Goal: Register for event/course

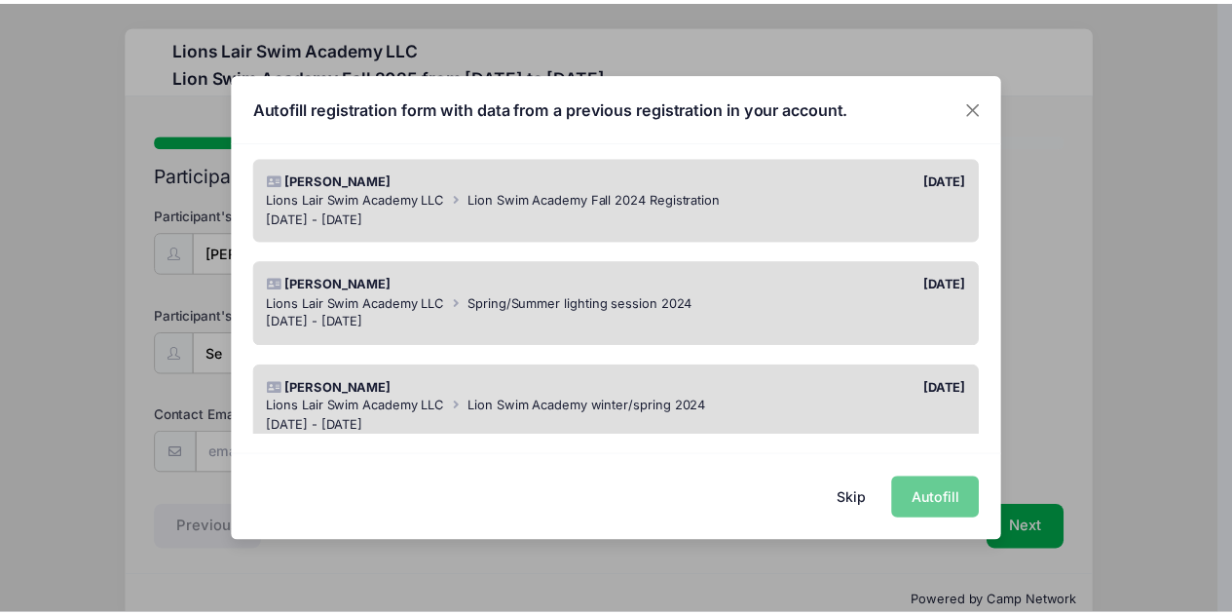
scroll to position [405, 0]
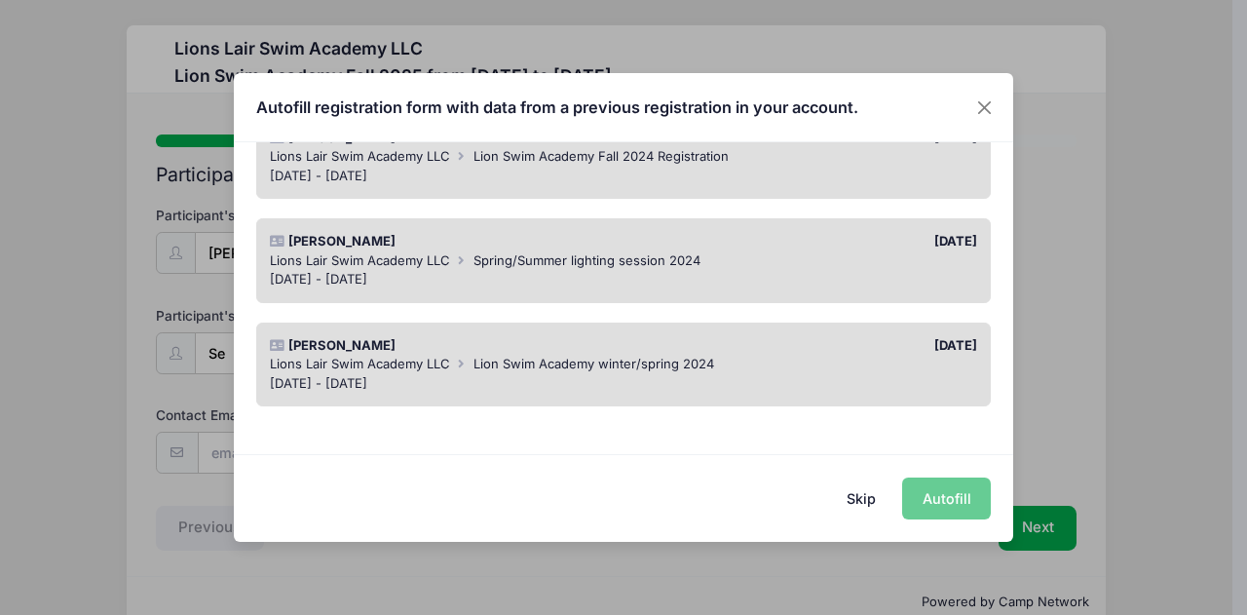
click at [871, 497] on button "Skip" at bounding box center [861, 498] width 69 height 42
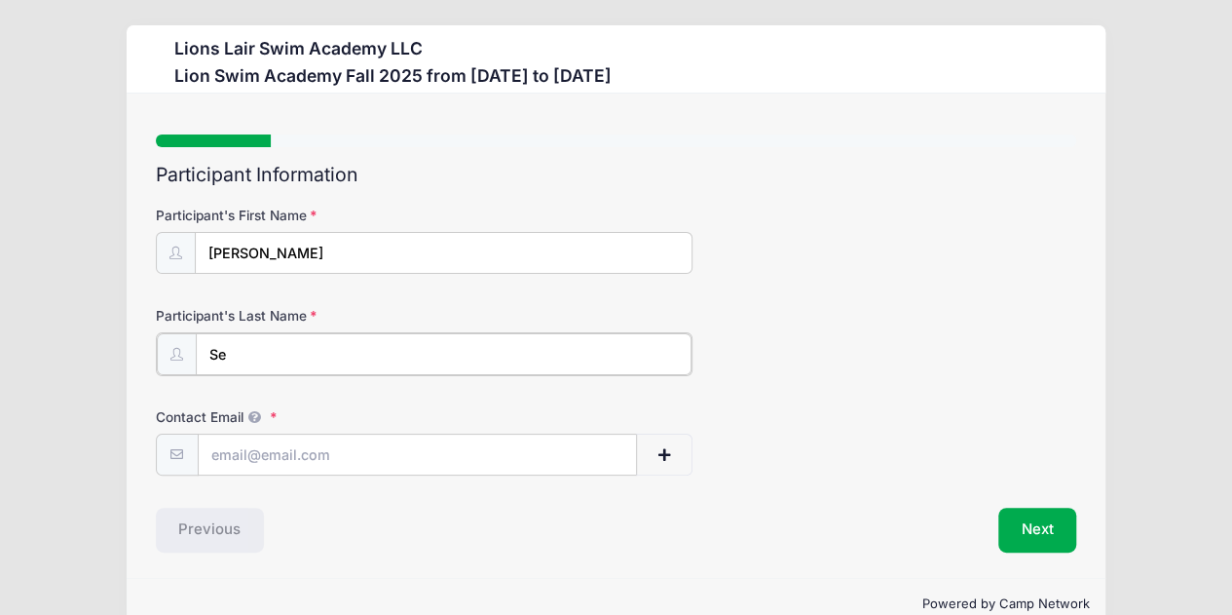
click at [353, 360] on input "Se" at bounding box center [444, 354] width 497 height 42
click at [218, 530] on div "Previous" at bounding box center [381, 527] width 470 height 45
click at [261, 253] on input "[PERSON_NAME]" at bounding box center [444, 254] width 497 height 42
type input "I"
click at [238, 351] on input "Se" at bounding box center [444, 354] width 497 height 42
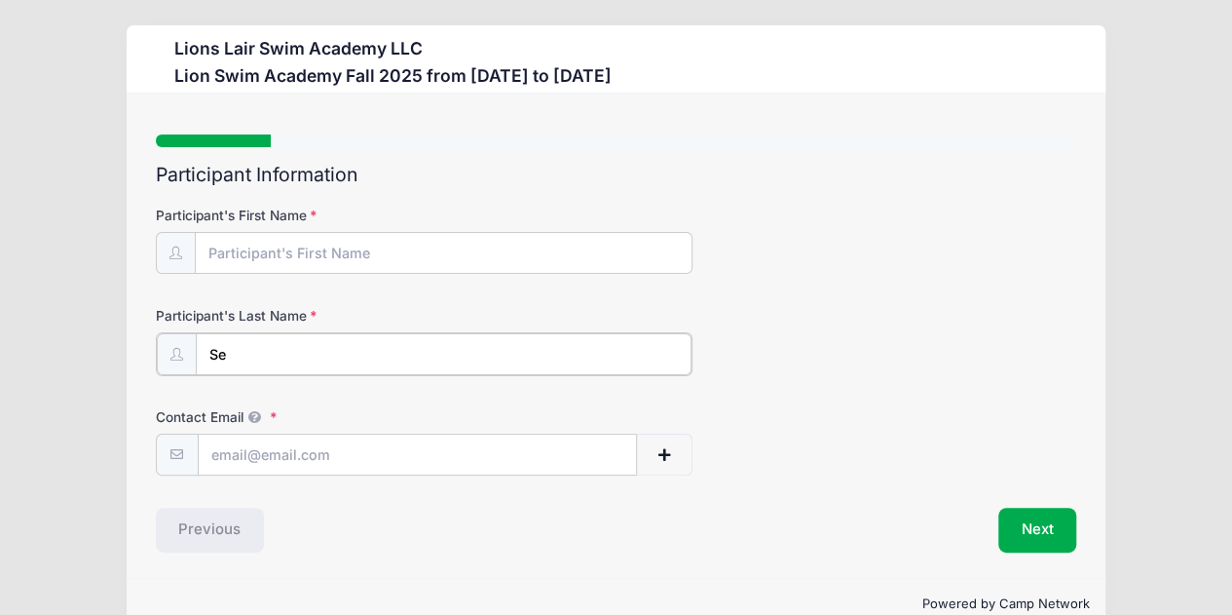
type input "S"
click at [1017, 522] on button "Next" at bounding box center [1037, 527] width 79 height 45
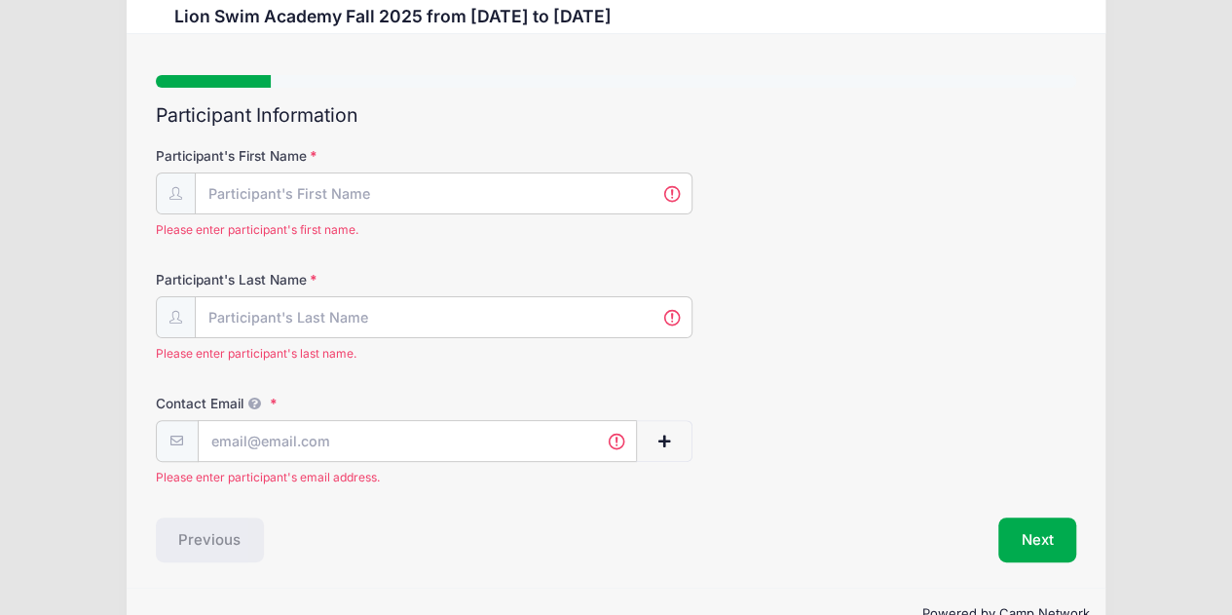
scroll to position [0, 0]
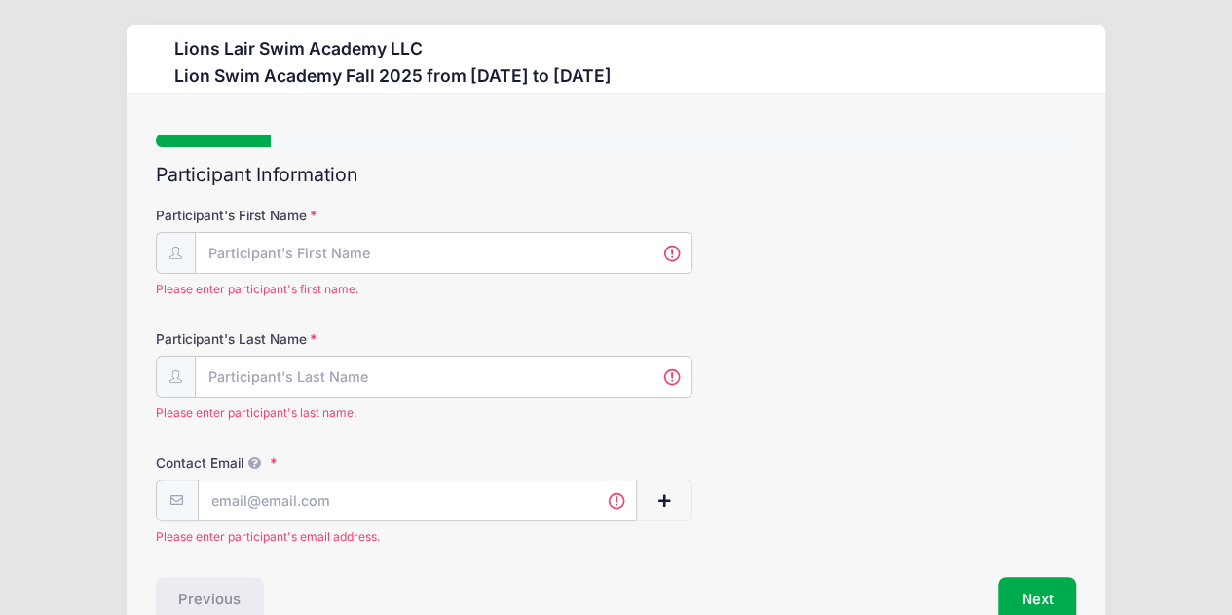
click at [219, 601] on div "Previous" at bounding box center [381, 599] width 470 height 45
click at [1036, 589] on button "Next" at bounding box center [1037, 599] width 79 height 45
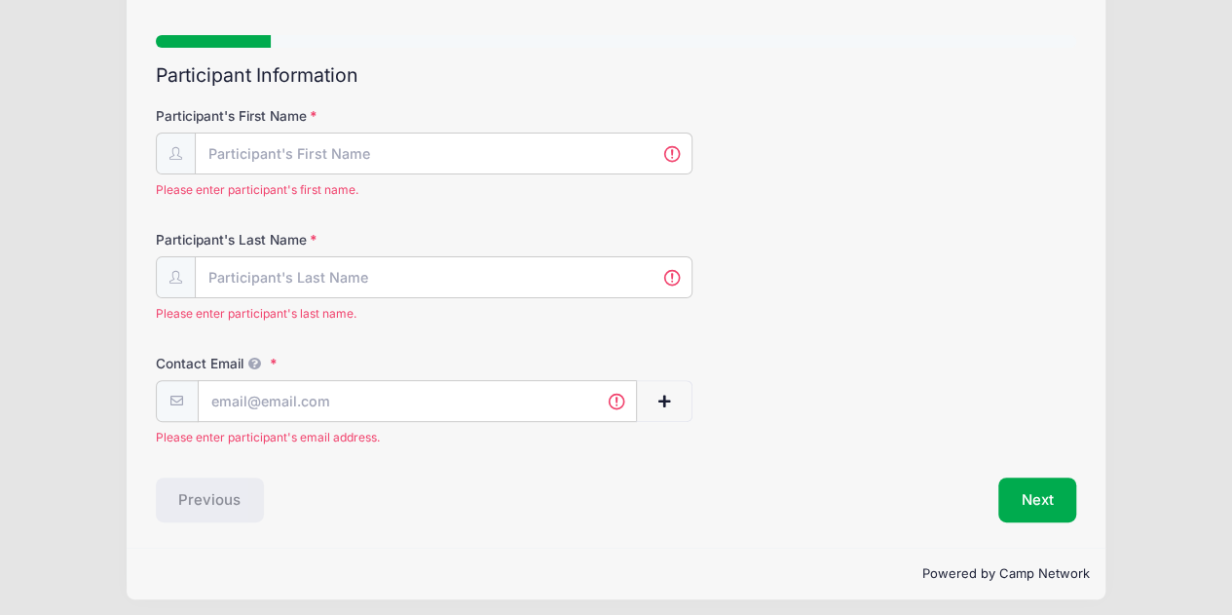
scroll to position [105, 0]
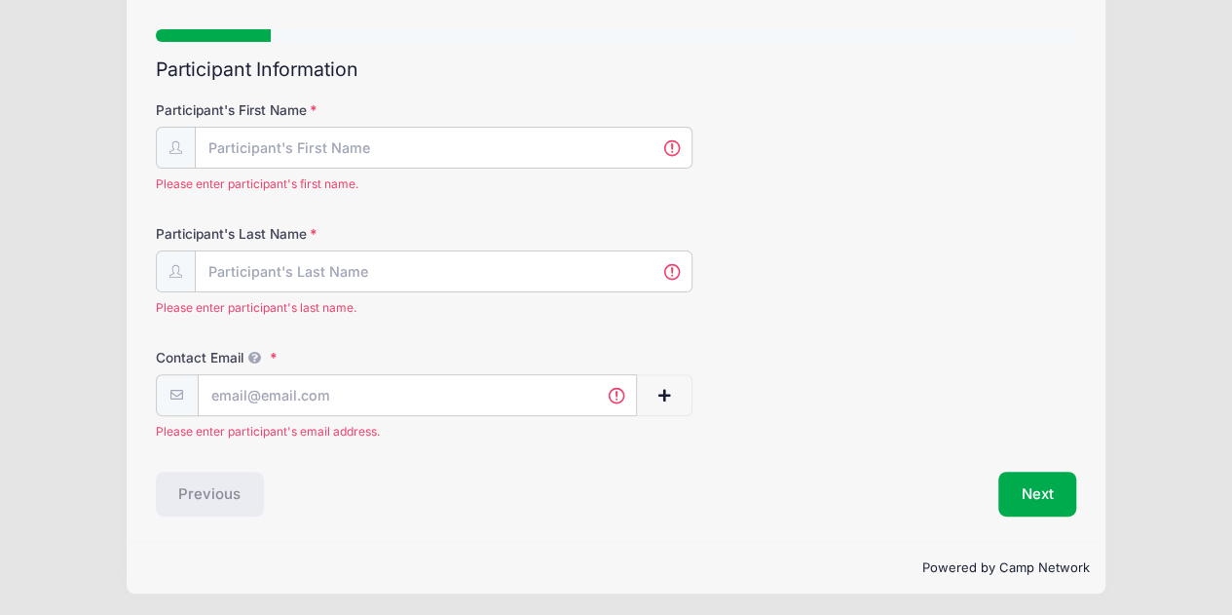
click at [253, 42] on div "Step 1 /7 Step 1 Step 2 Step 3 Step 4 Step 5 Policies Extra Items Summary Parti…" at bounding box center [616, 272] width 921 height 487
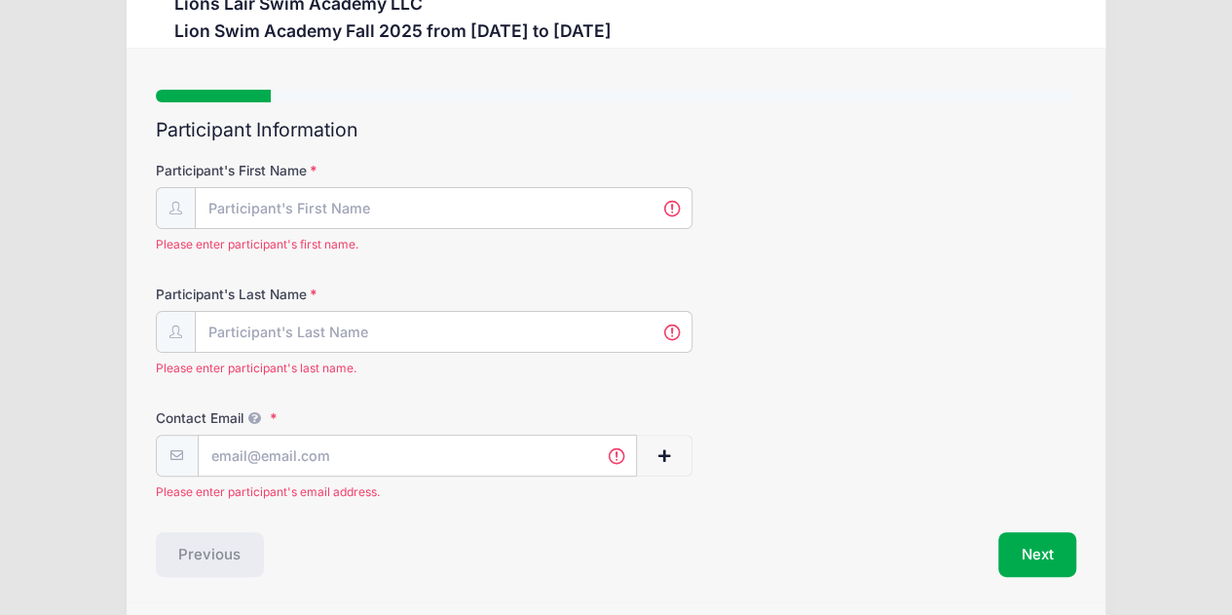
scroll to position [0, 0]
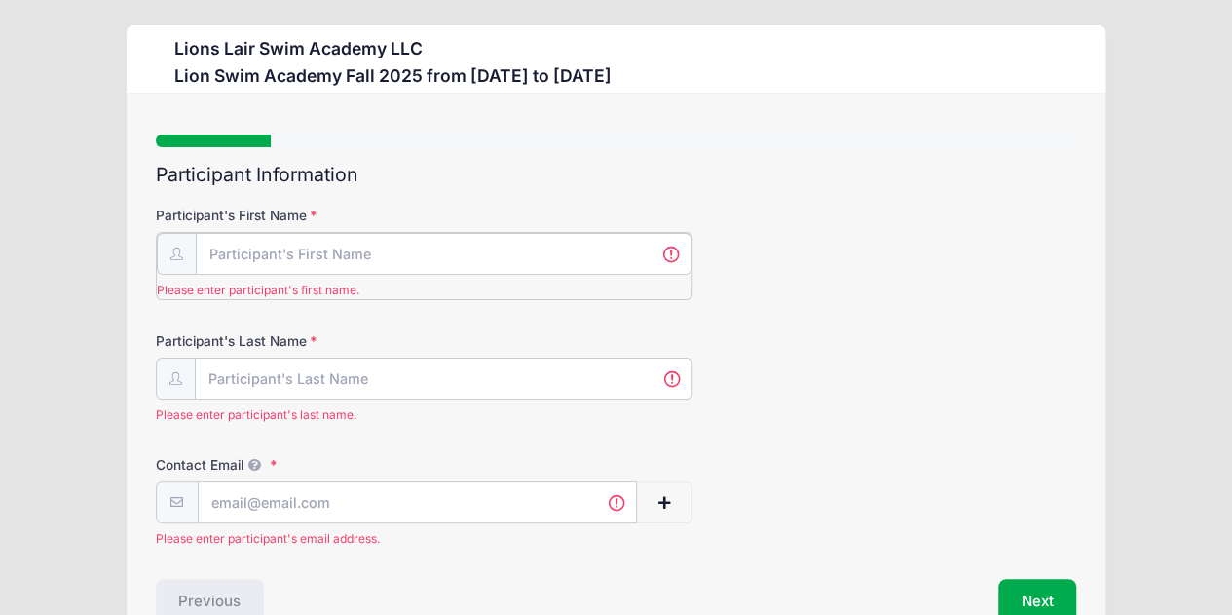
click at [425, 242] on input "Participant's First Name" at bounding box center [444, 254] width 497 height 42
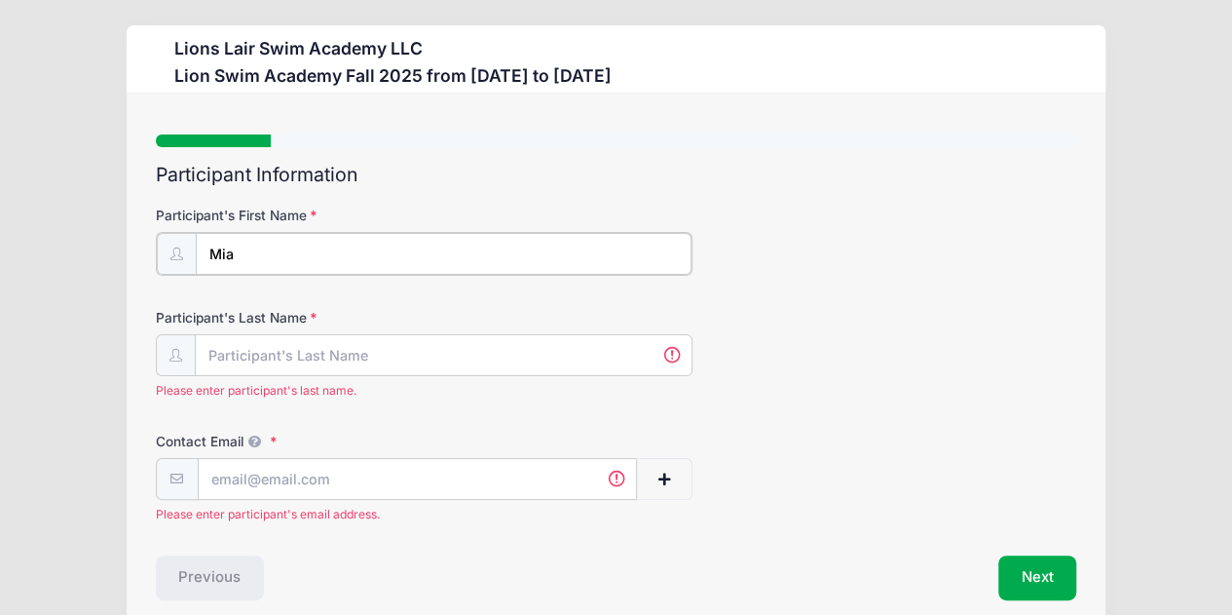
type input "Mia"
click at [524, 355] on input "Participant's Last Name" at bounding box center [444, 354] width 497 height 42
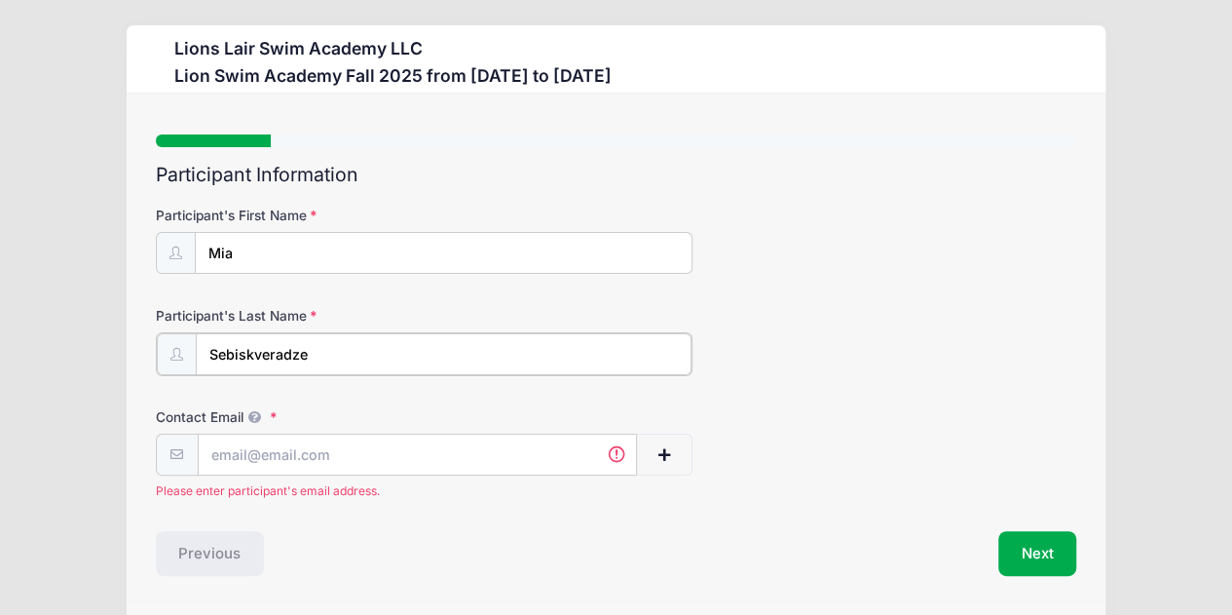
type input "Sebiskveradze"
click at [489, 454] on input "Contact Email" at bounding box center [418, 453] width 438 height 42
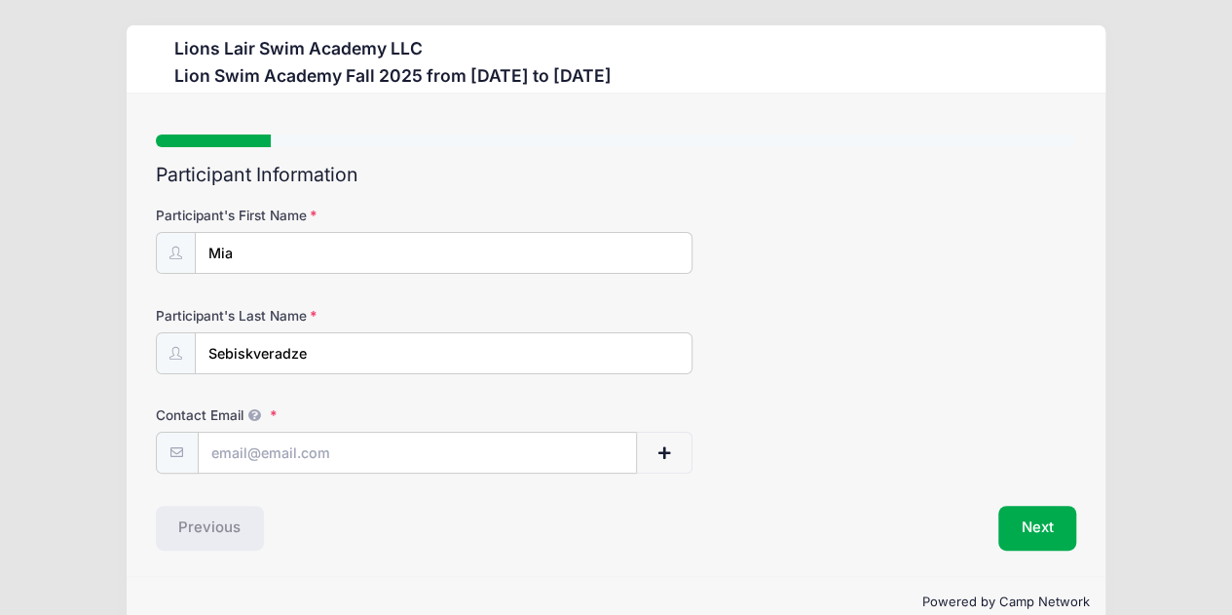
click at [501, 505] on div "Participant Information Participant's First Name Mia Participant's Last Name Se…" at bounding box center [616, 357] width 921 height 387
click at [517, 457] on input "Contact Email" at bounding box center [418, 453] width 438 height 42
type input "[EMAIL_ADDRESS][DOMAIN_NAME]"
click at [1007, 530] on button "Next" at bounding box center [1037, 527] width 79 height 45
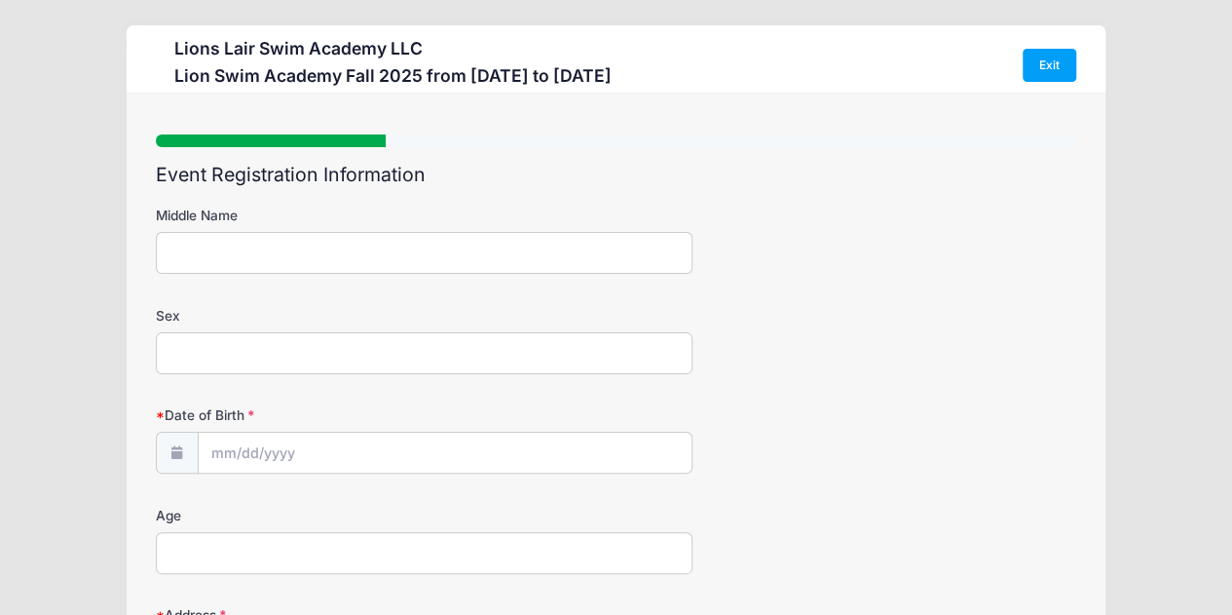
click at [228, 243] on input "Middle Name" at bounding box center [425, 253] width 538 height 42
click at [360, 246] on input "Middle Name" at bounding box center [425, 253] width 538 height 42
type input "[PERSON_NAME]"
click at [353, 354] on input "Sex" at bounding box center [425, 353] width 538 height 42
type input "[DEMOGRAPHIC_DATA]"
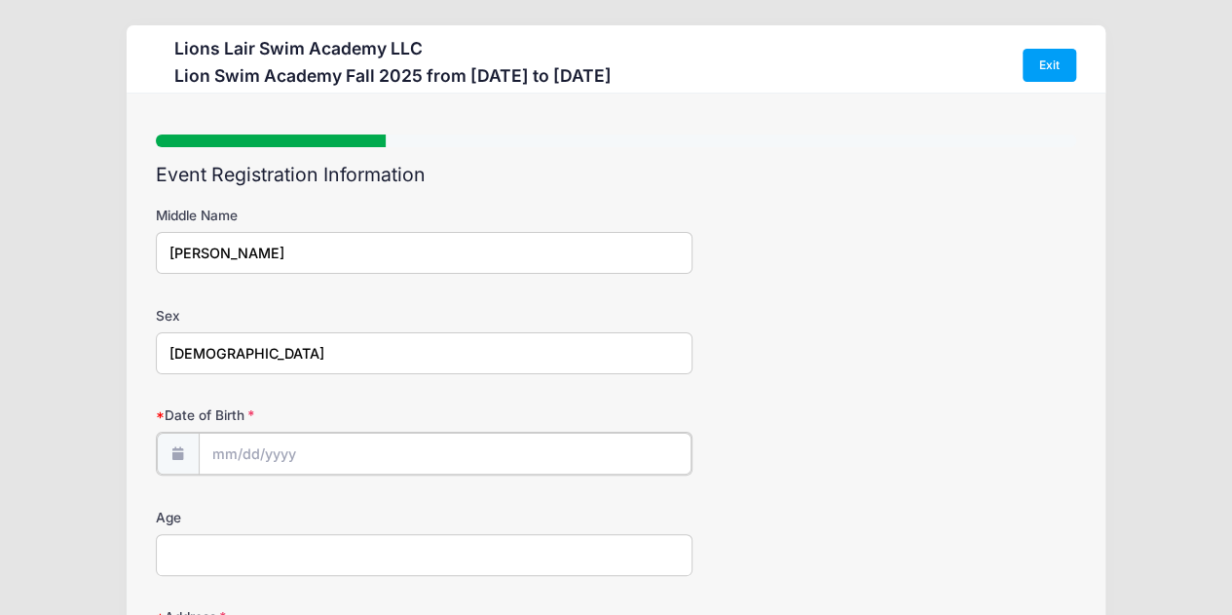
click at [376, 433] on input "Date of Birth" at bounding box center [445, 453] width 493 height 42
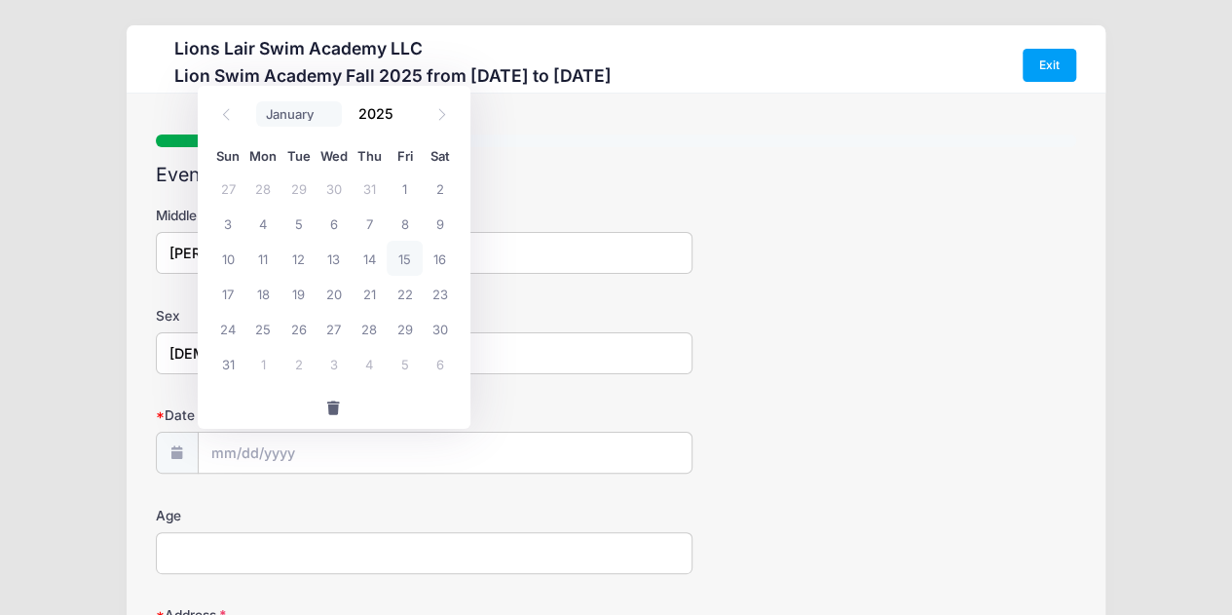
click at [291, 114] on select "January February March April May June July August September October November De…" at bounding box center [299, 113] width 87 height 25
select select "0"
click at [256, 101] on select "January February March April May June July August September October November De…" at bounding box center [299, 113] width 87 height 25
click at [376, 115] on input "2025" at bounding box center [380, 112] width 63 height 29
click at [399, 120] on span at bounding box center [405, 120] width 14 height 15
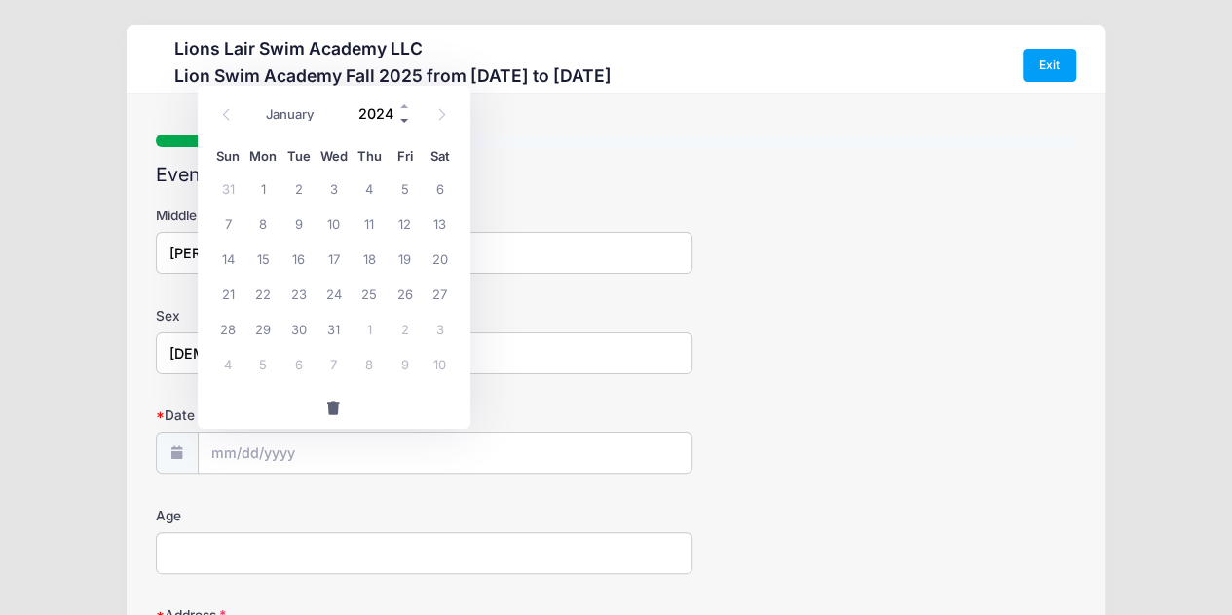
click at [399, 120] on span at bounding box center [405, 120] width 14 height 15
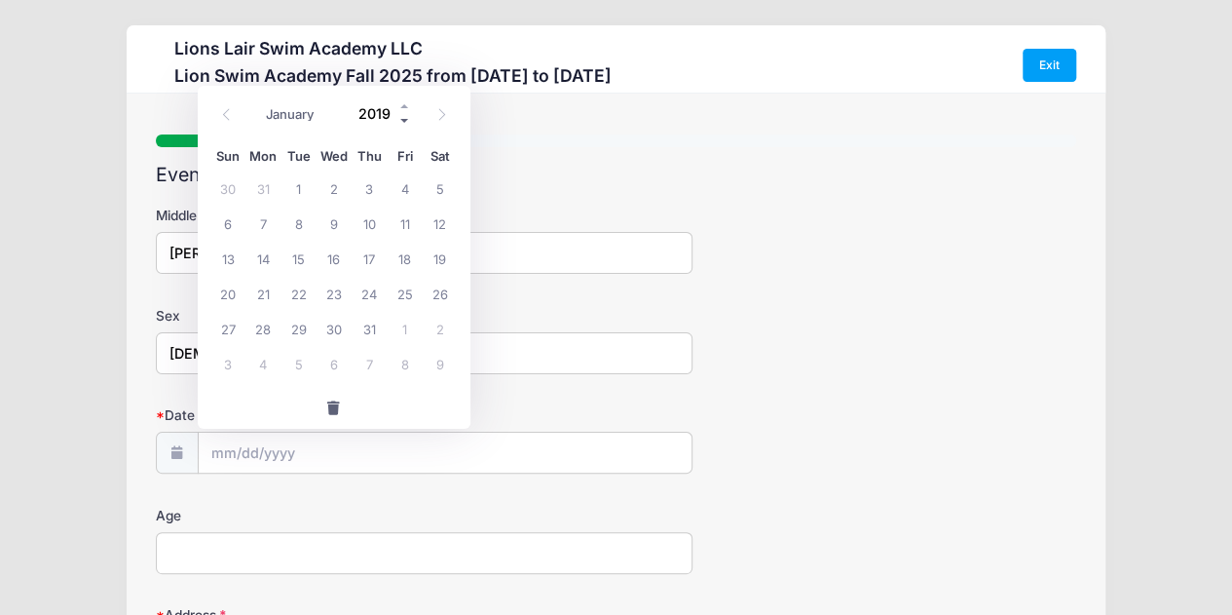
click at [399, 120] on span at bounding box center [405, 120] width 14 height 15
type input "2015"
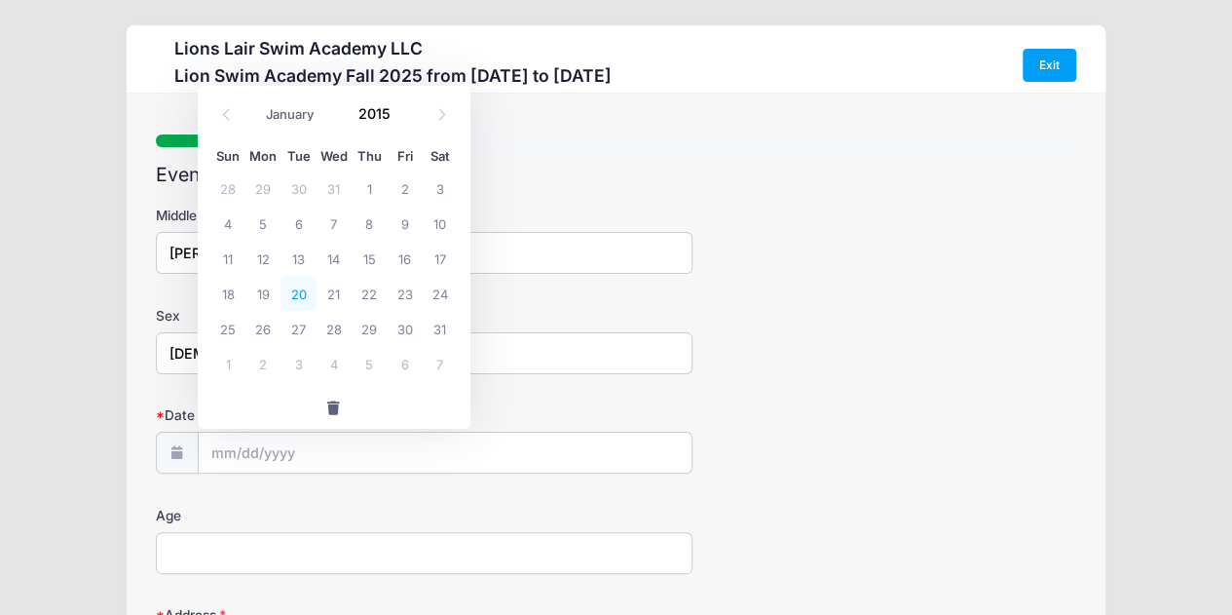
click at [293, 297] on span "20" at bounding box center [297, 293] width 35 height 35
type input "[DATE]"
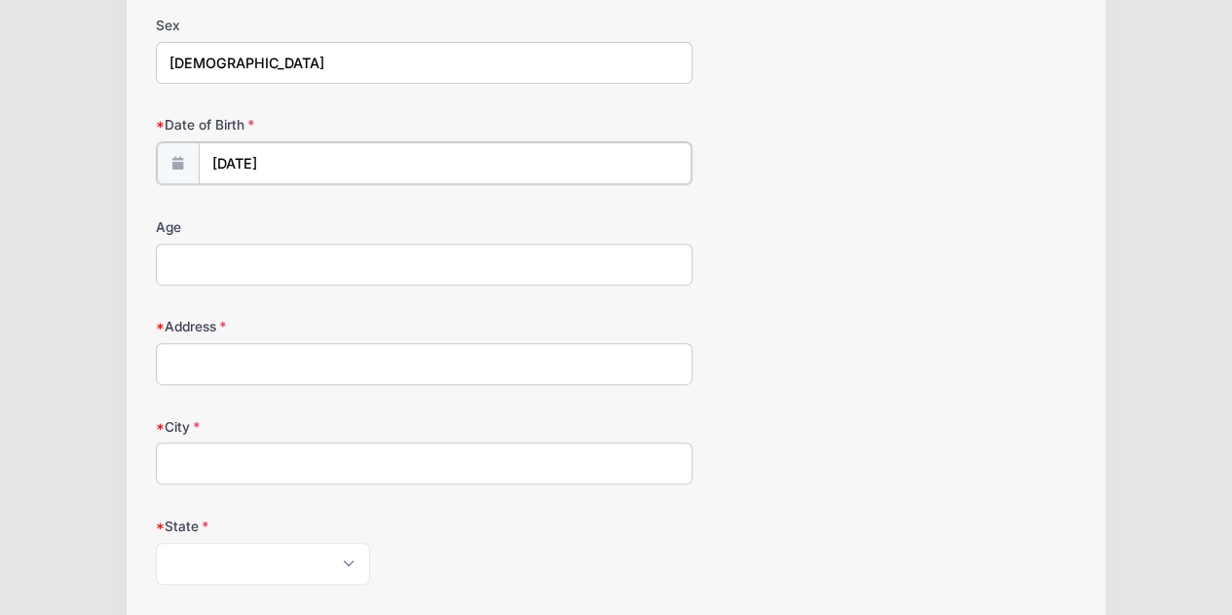
scroll to position [292, 0]
click at [269, 269] on input "Age" at bounding box center [425, 261] width 538 height 42
type input "10"
click at [248, 361] on input "Address" at bounding box center [425, 360] width 538 height 42
type input "[STREET_ADDRESS][US_STATE]"
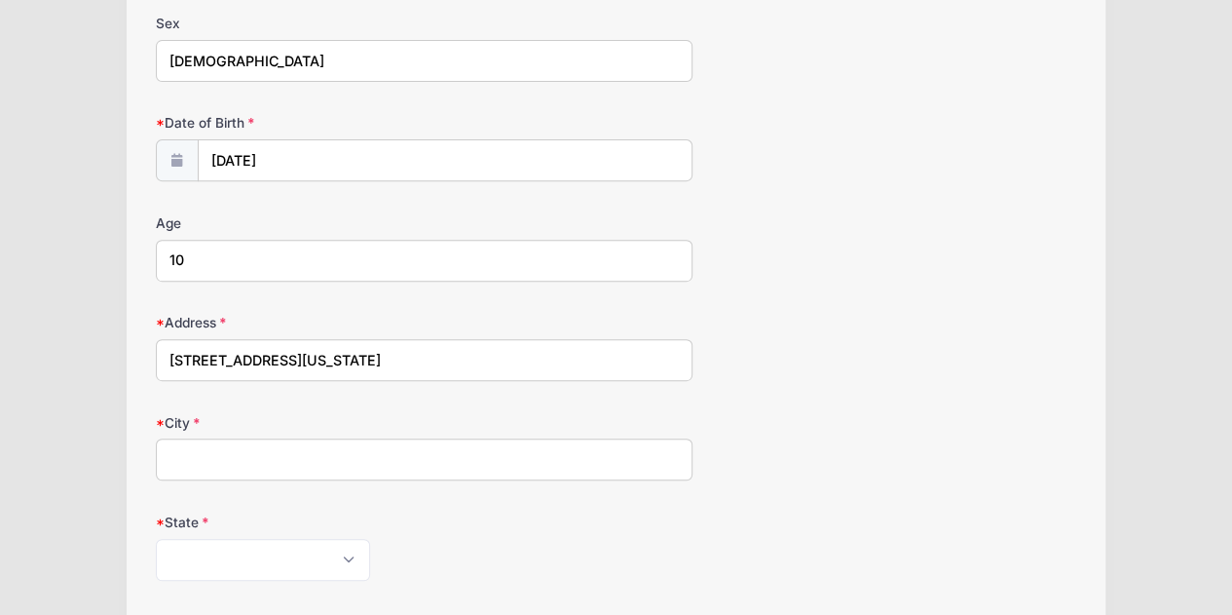
type input "[US_STATE]"
select select "NY"
type input "10033"
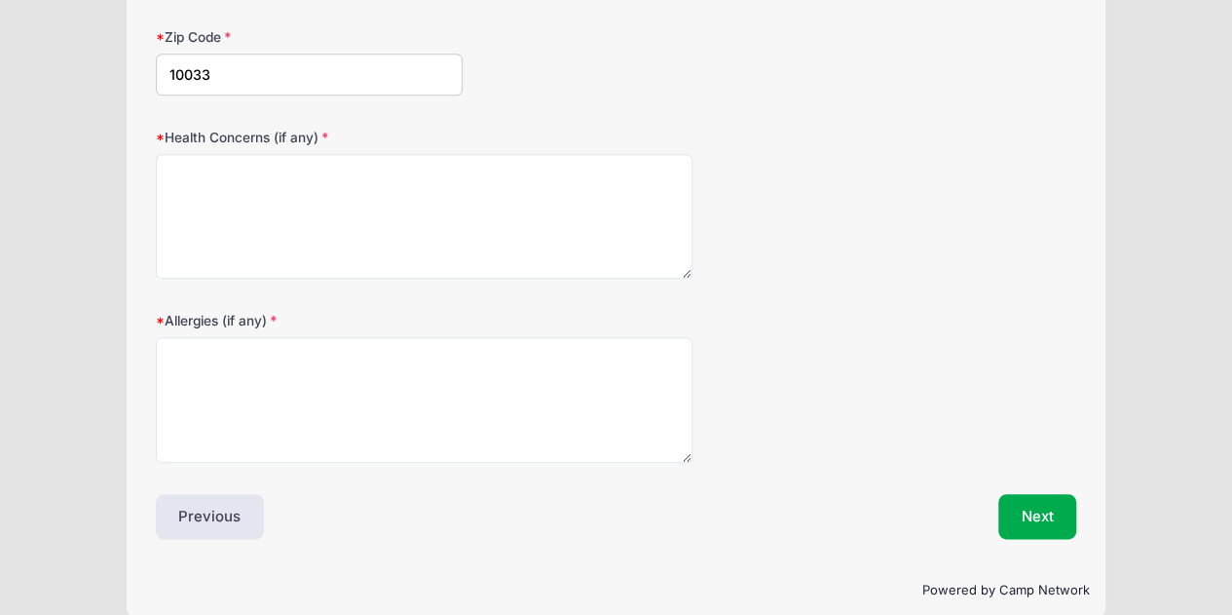
scroll to position [895, 0]
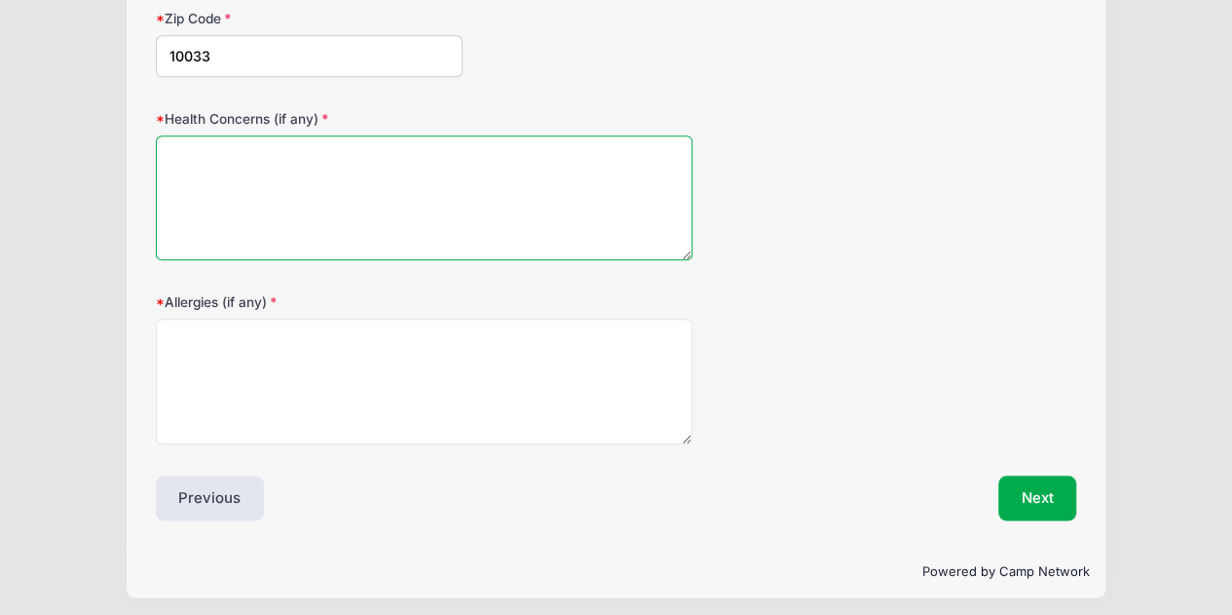
click at [277, 160] on textarea "Health Concerns (if any)" at bounding box center [425, 198] width 538 height 126
type textarea "NA"
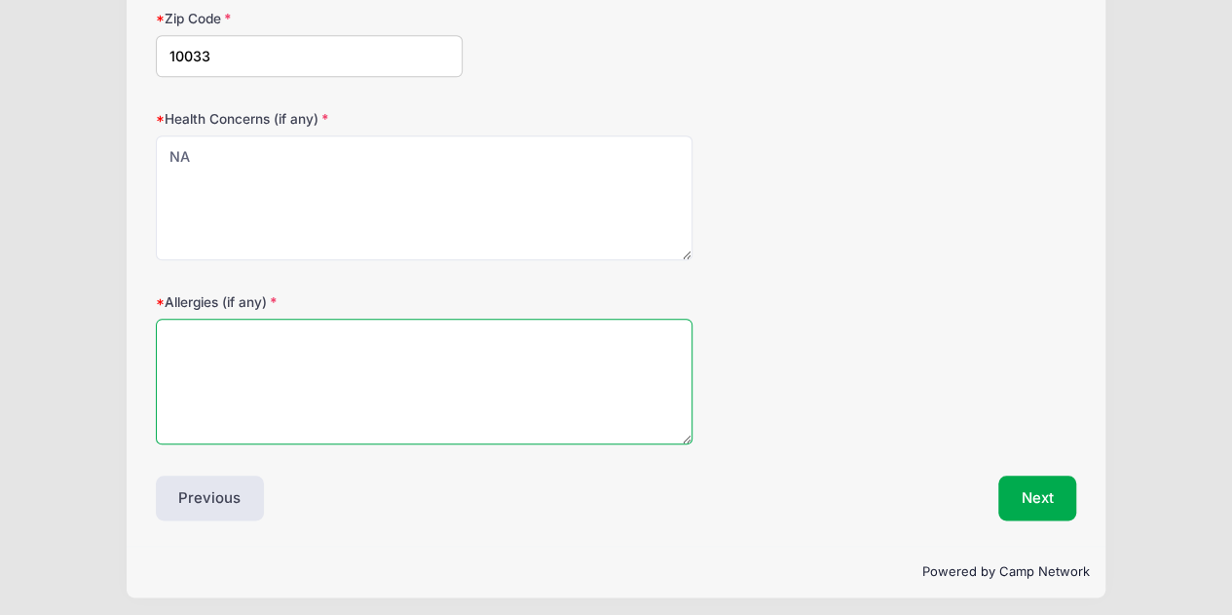
drag, startPoint x: 351, startPoint y: 397, endPoint x: 342, endPoint y: 385, distance: 15.4
click at [350, 387] on textarea "Allergies (if any)" at bounding box center [425, 381] width 538 height 126
type textarea "NA"
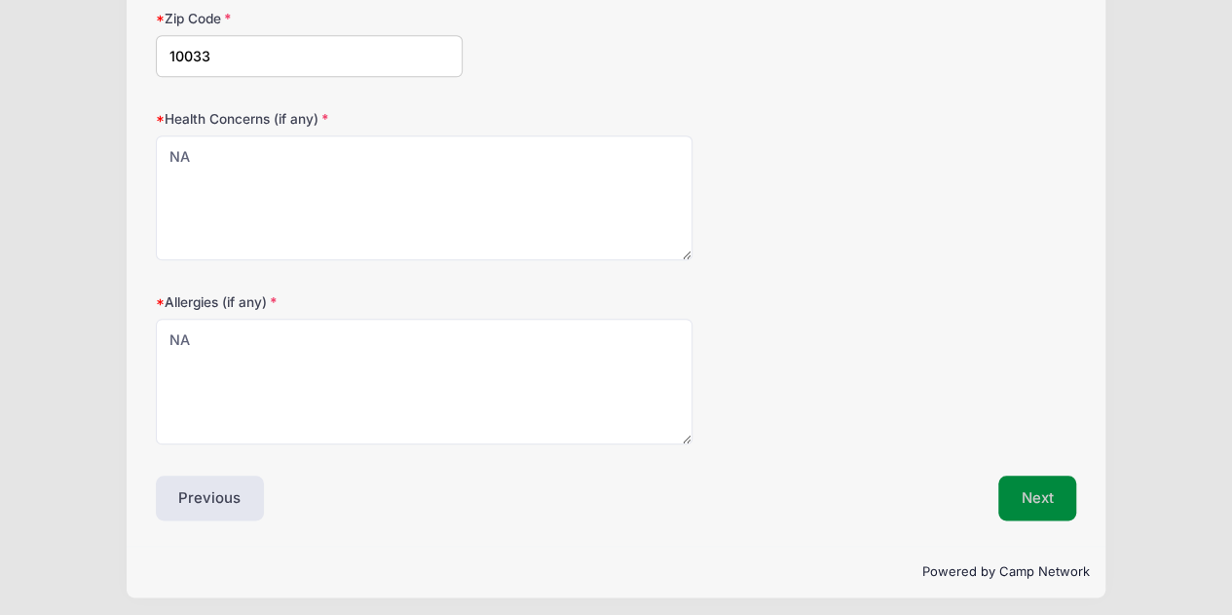
click at [1022, 483] on button "Next" at bounding box center [1037, 497] width 79 height 45
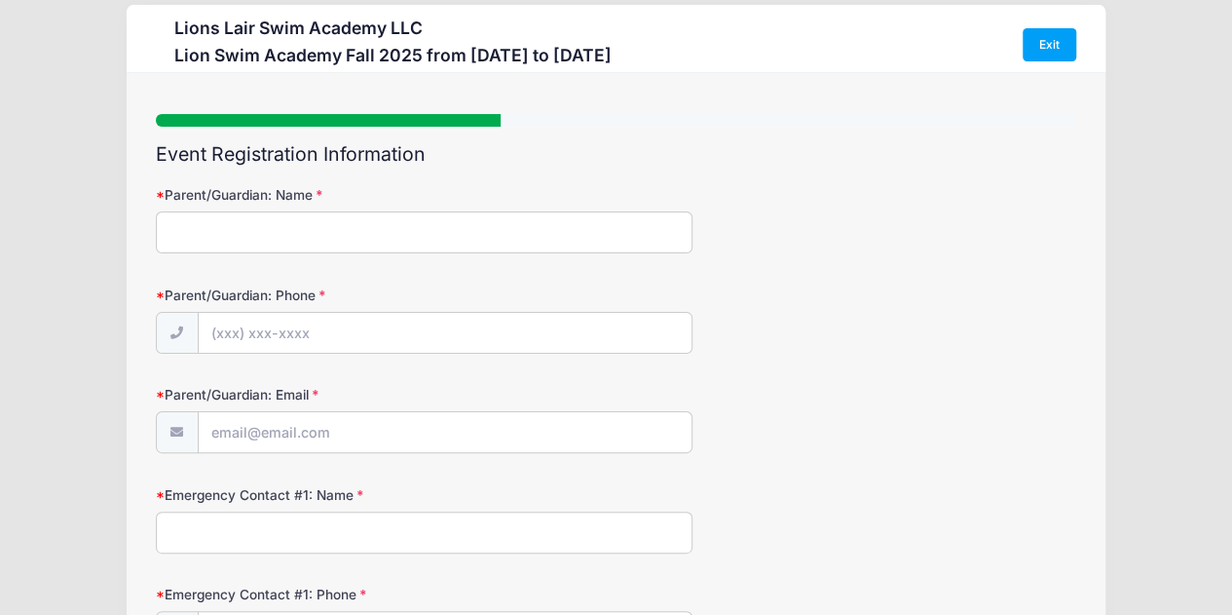
scroll to position [0, 0]
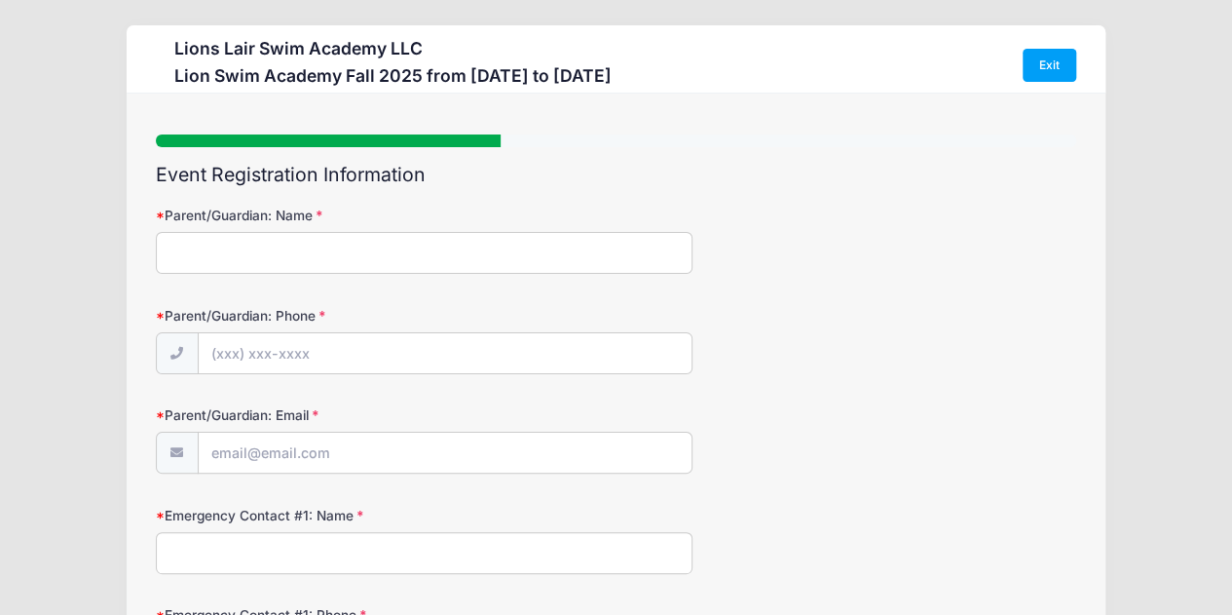
click at [316, 236] on input "Parent/Guardian: Name" at bounding box center [425, 253] width 538 height 42
type input "Koba"
click at [353, 351] on input "Parent/Guardian: Phone" at bounding box center [445, 354] width 493 height 42
type input "[PHONE_NUMBER]"
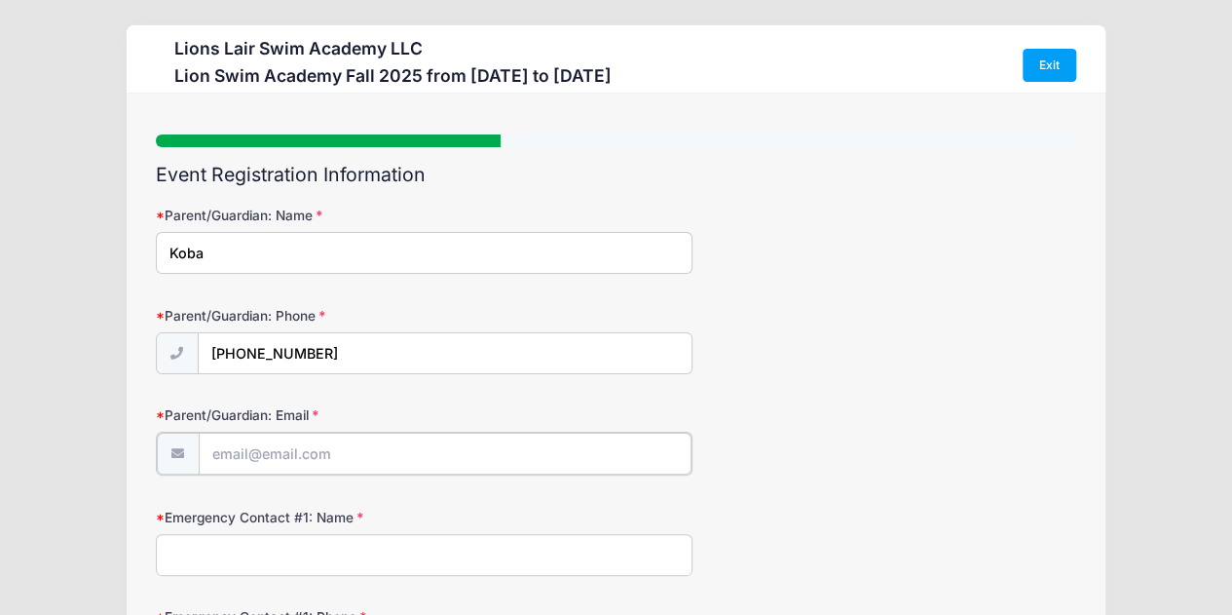
click at [271, 450] on input "Parent/Guardian: Email" at bounding box center [445, 453] width 493 height 42
type input "[EMAIL_ADDRESS][DOMAIN_NAME]"
click at [234, 544] on input "Emergency Contact #1: Name" at bounding box center [425, 553] width 538 height 42
type input "[PERSON_NAME]"
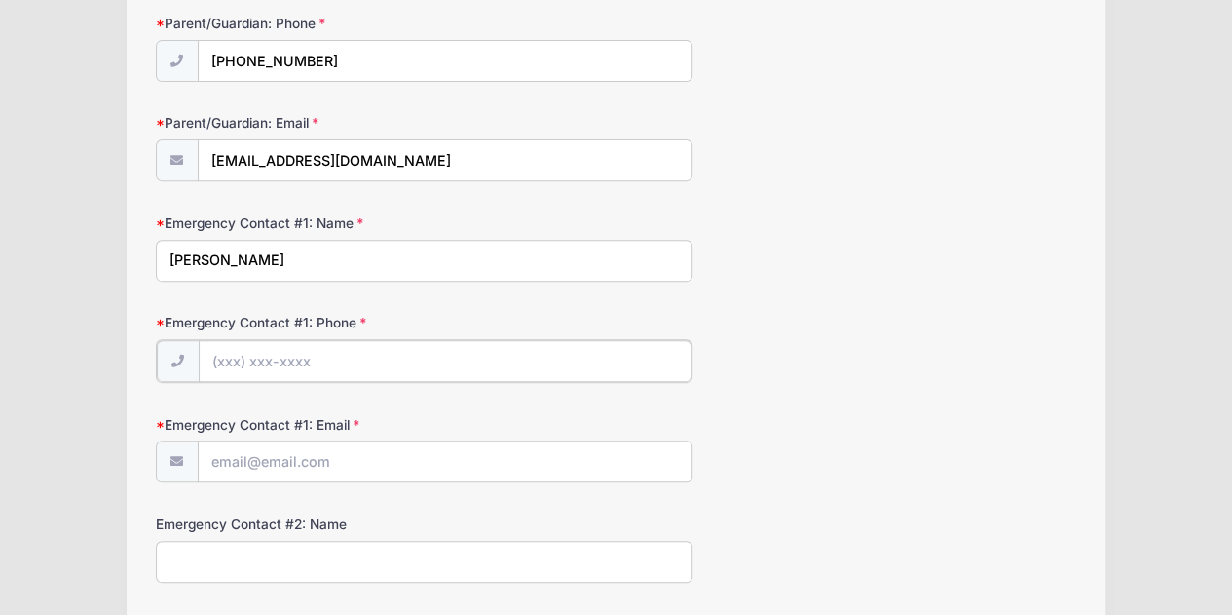
click at [270, 349] on input "Emergency Contact #1: Phone" at bounding box center [445, 361] width 493 height 42
type input "[PHONE_NUMBER]"
click at [280, 459] on input "Emergency Contact #1: Email" at bounding box center [445, 460] width 493 height 42
type input "[EMAIL_ADDRESS][DOMAIN_NAME]"
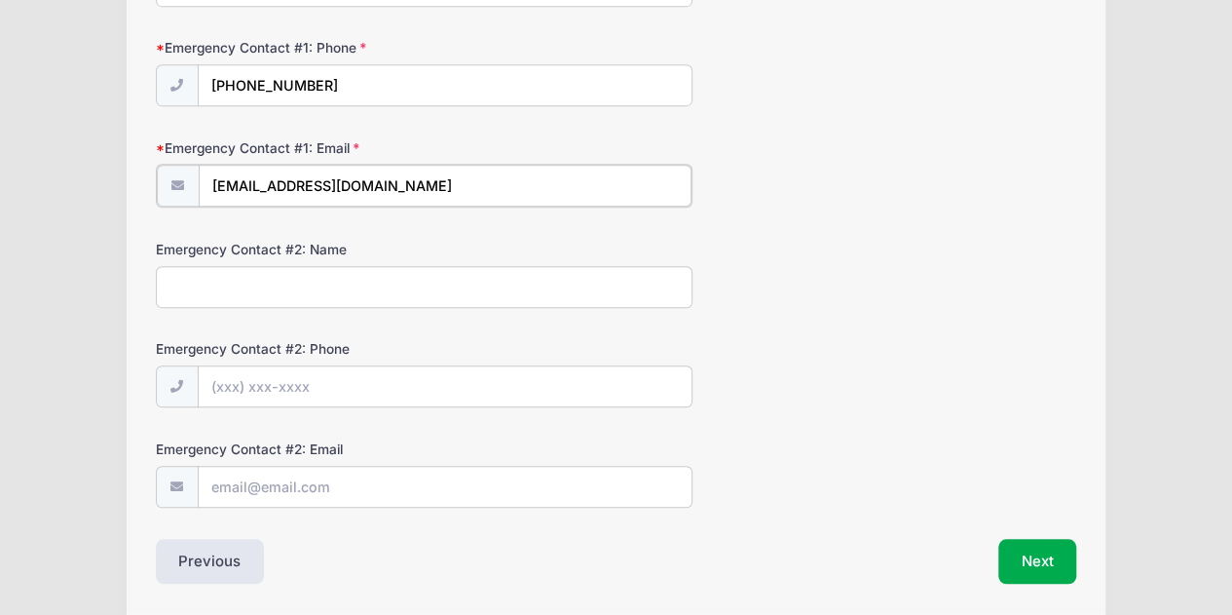
scroll to position [630, 0]
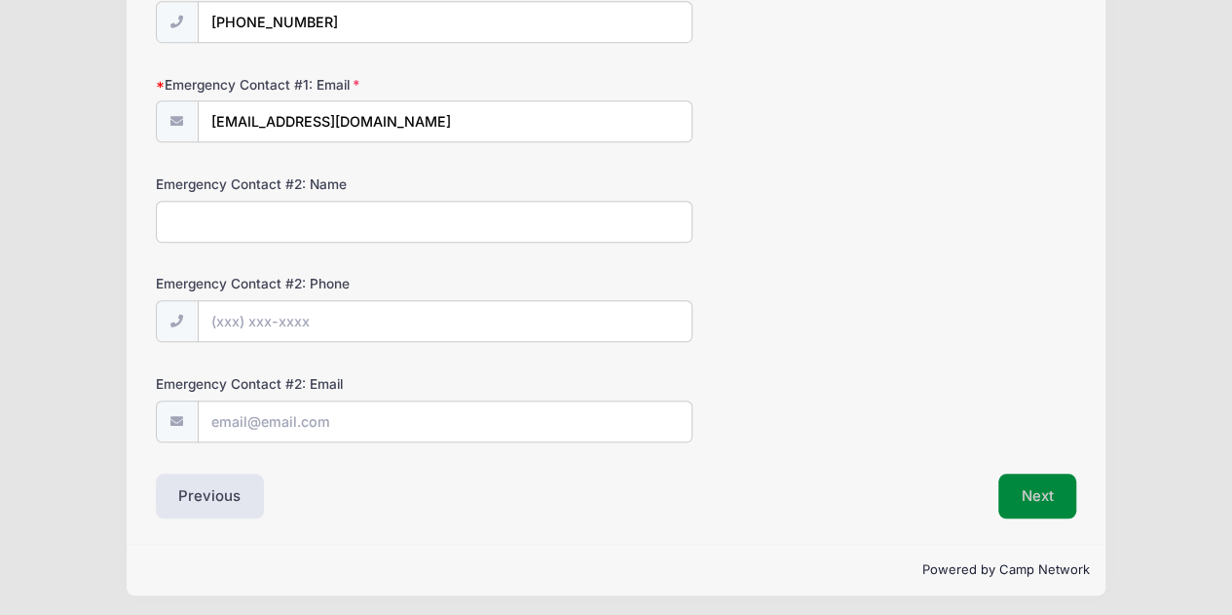
click at [1045, 486] on button "Next" at bounding box center [1037, 495] width 79 height 45
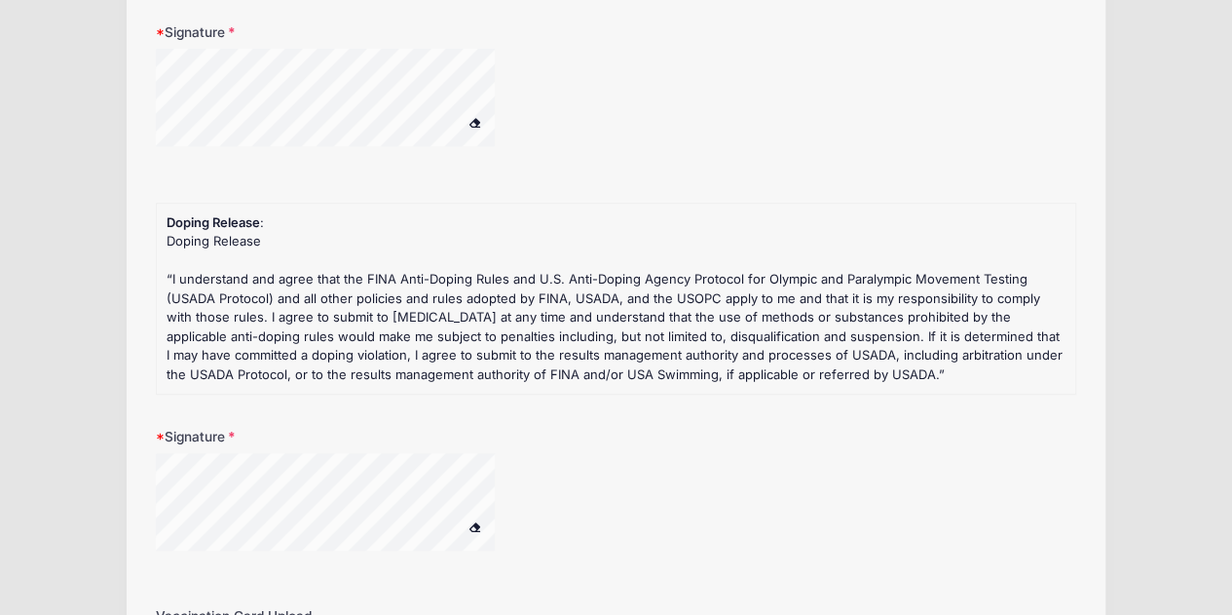
scroll to position [487, 0]
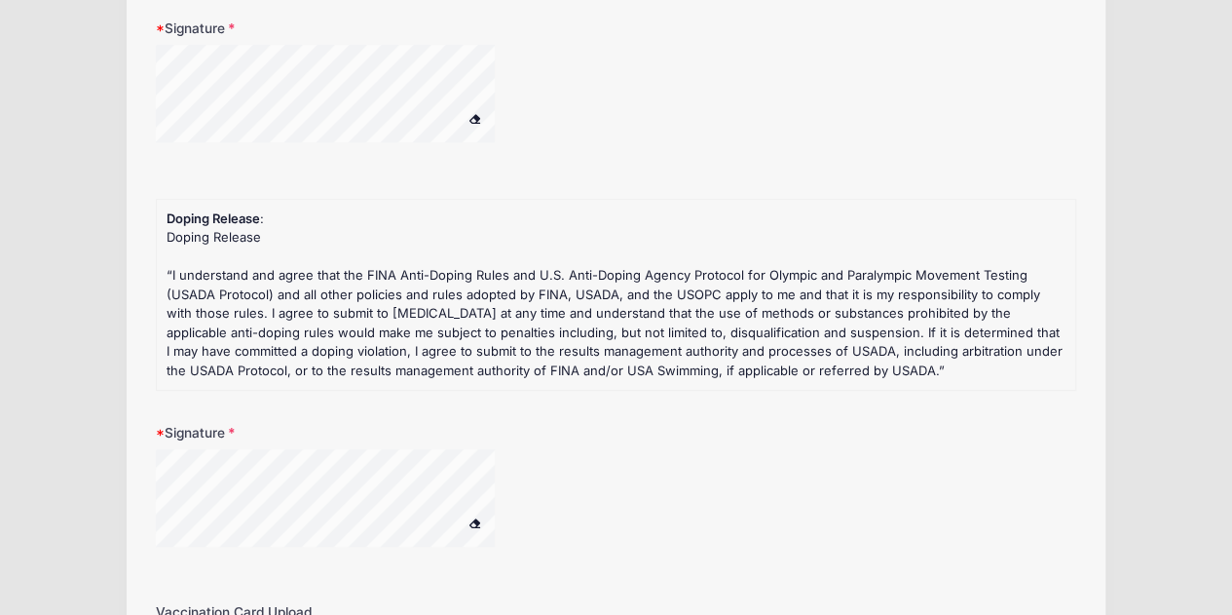
click at [268, 58] on div "Signature" at bounding box center [616, 93] width 921 height 148
drag, startPoint x: 299, startPoint y: 38, endPoint x: 695, endPoint y: 129, distance: 406.6
click at [715, 139] on div "Signature" at bounding box center [616, 93] width 921 height 148
click at [213, 475] on div "Signature" at bounding box center [616, 497] width 921 height 148
drag, startPoint x: 248, startPoint y: 437, endPoint x: 497, endPoint y: 470, distance: 250.6
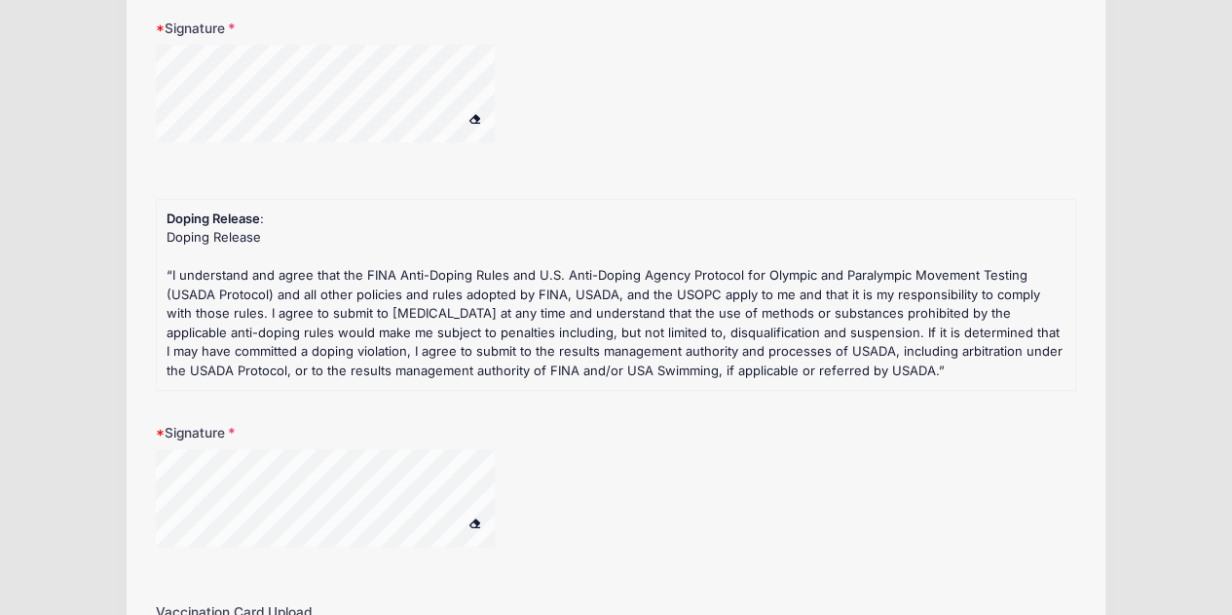
click at [548, 478] on div at bounding box center [425, 510] width 538 height 122
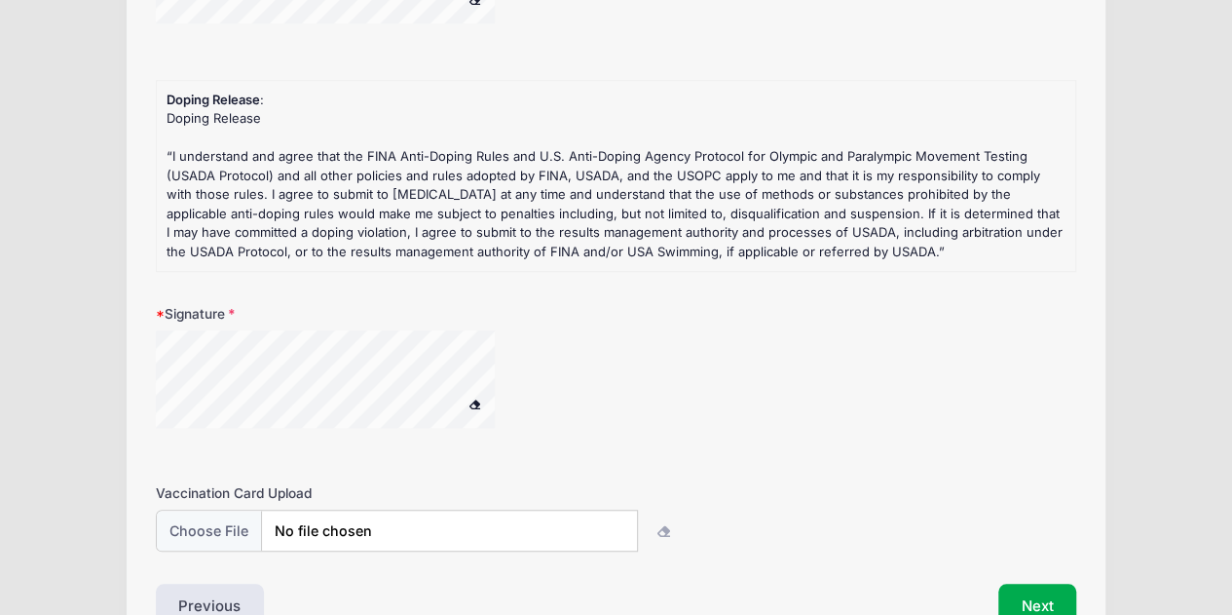
scroll to position [719, 0]
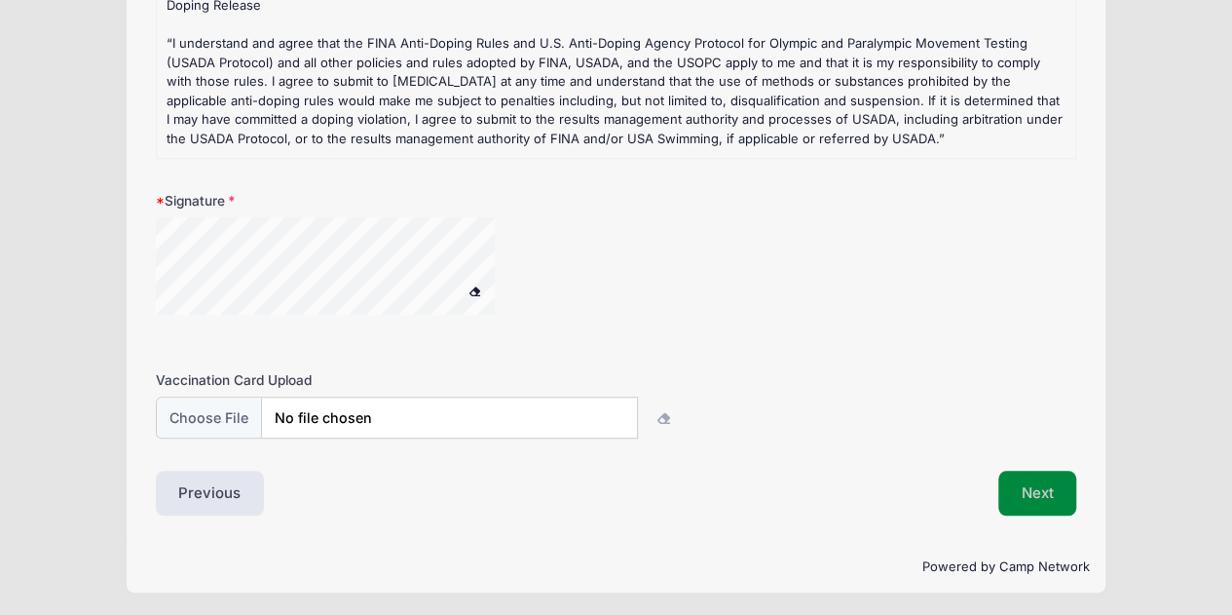
click at [1040, 492] on button "Next" at bounding box center [1037, 492] width 79 height 45
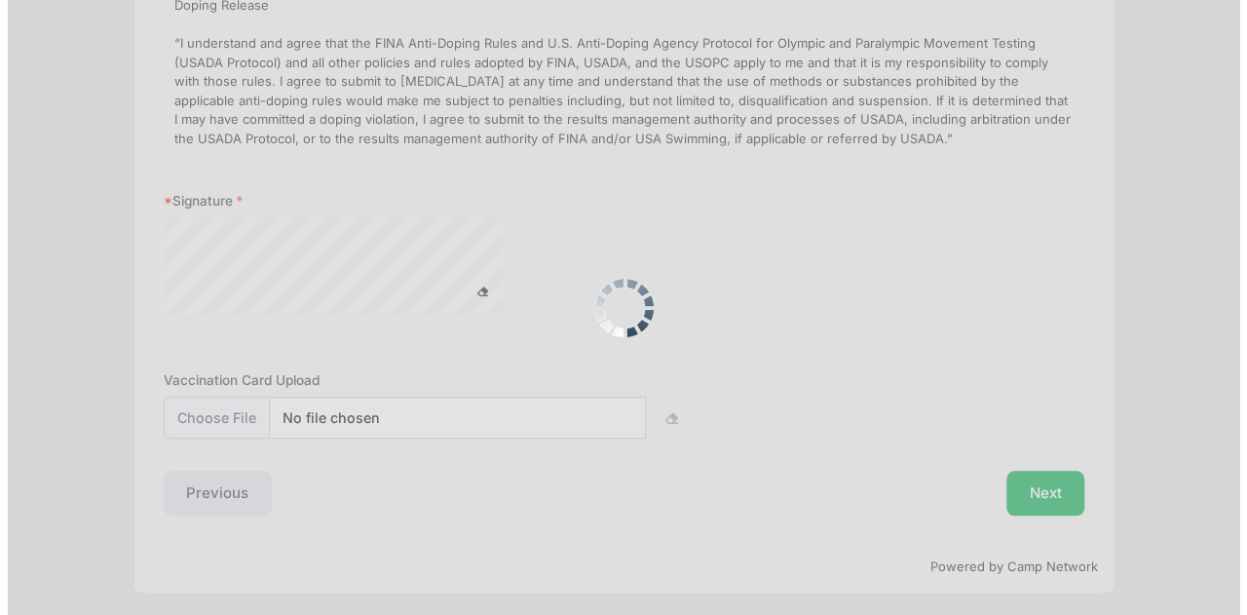
scroll to position [0, 0]
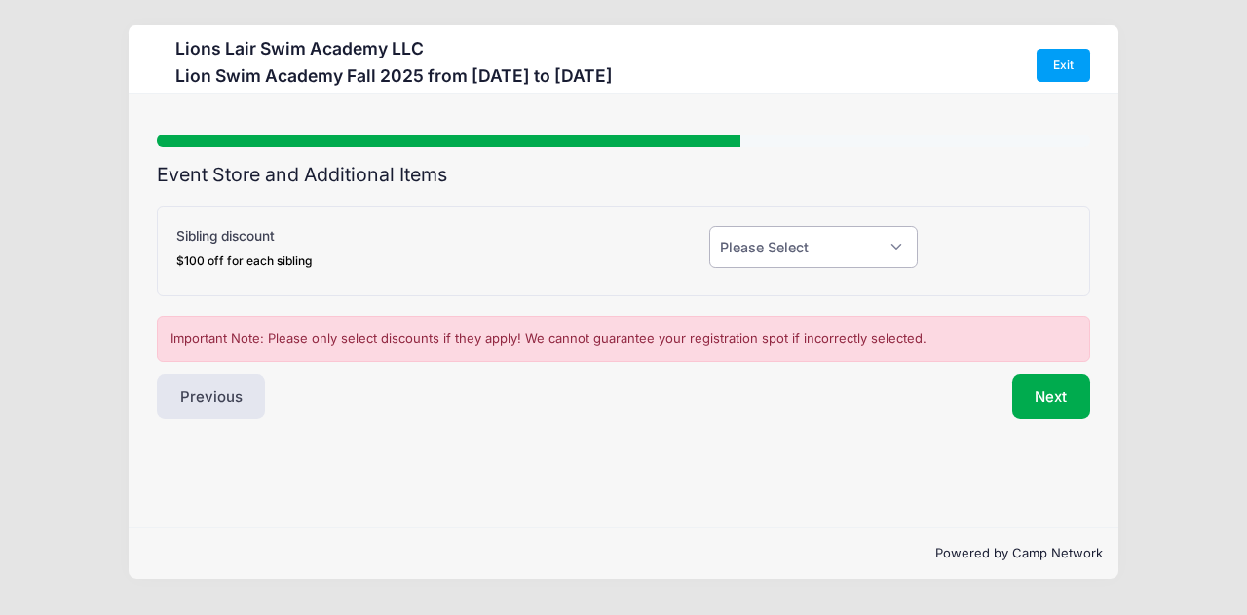
click at [775, 245] on select "Please Select Yes (-$100.00) No" at bounding box center [813, 247] width 209 height 42
select select "1"
click at [709, 226] on select "Please Select Yes (-$100.00) No" at bounding box center [813, 247] width 209 height 42
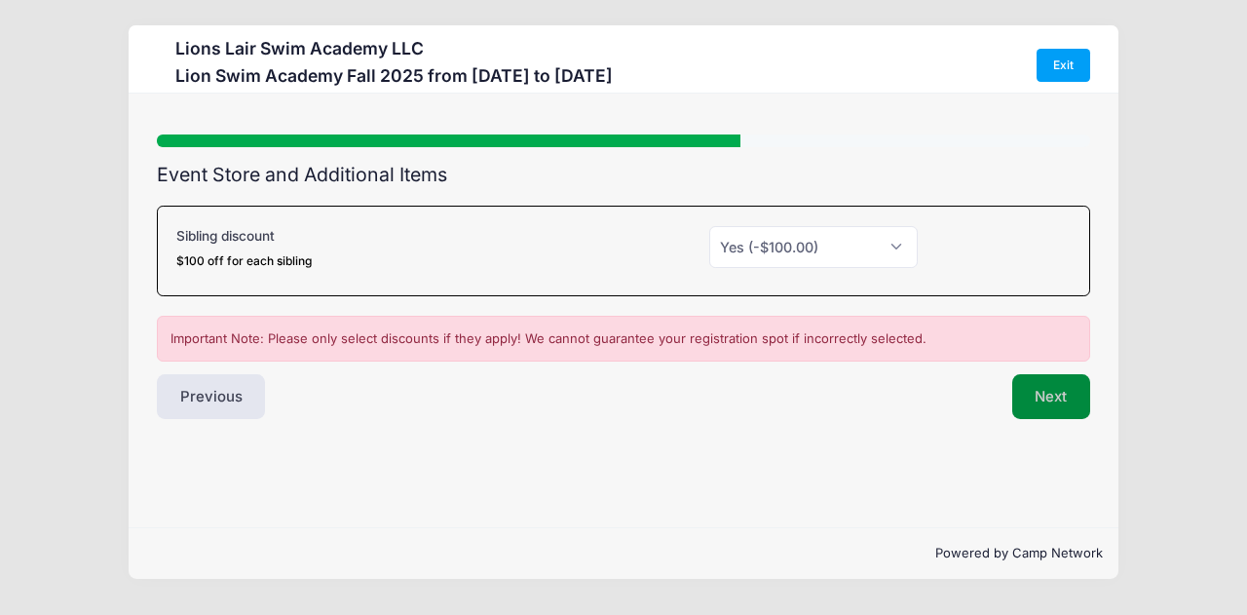
click at [1061, 400] on button "Next" at bounding box center [1051, 396] width 79 height 45
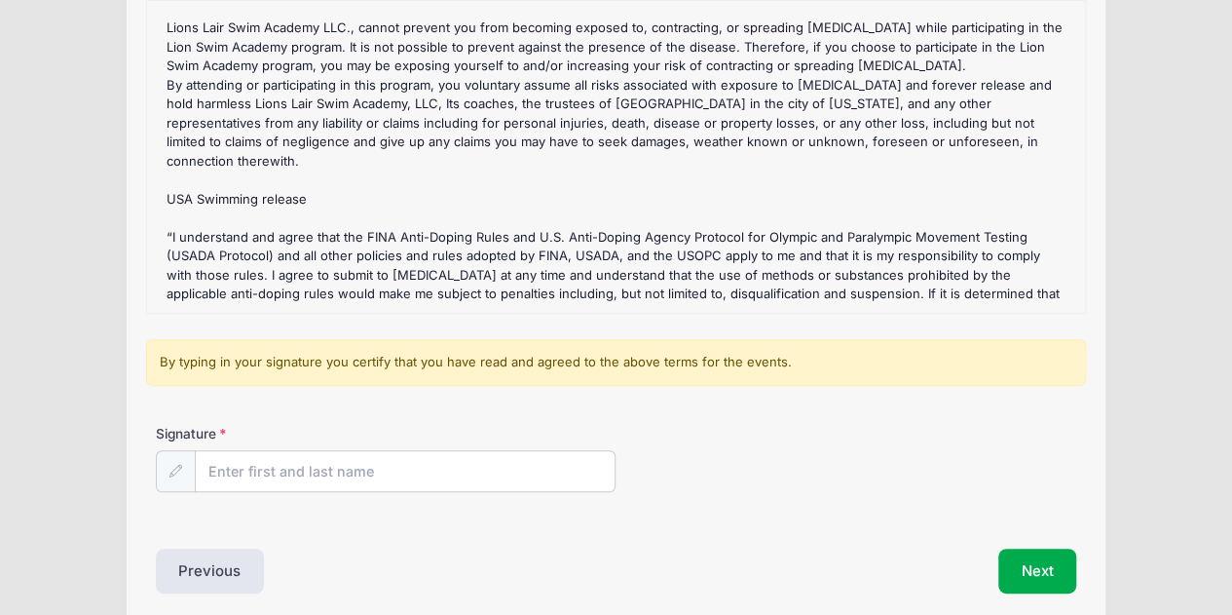
scroll to position [270, 0]
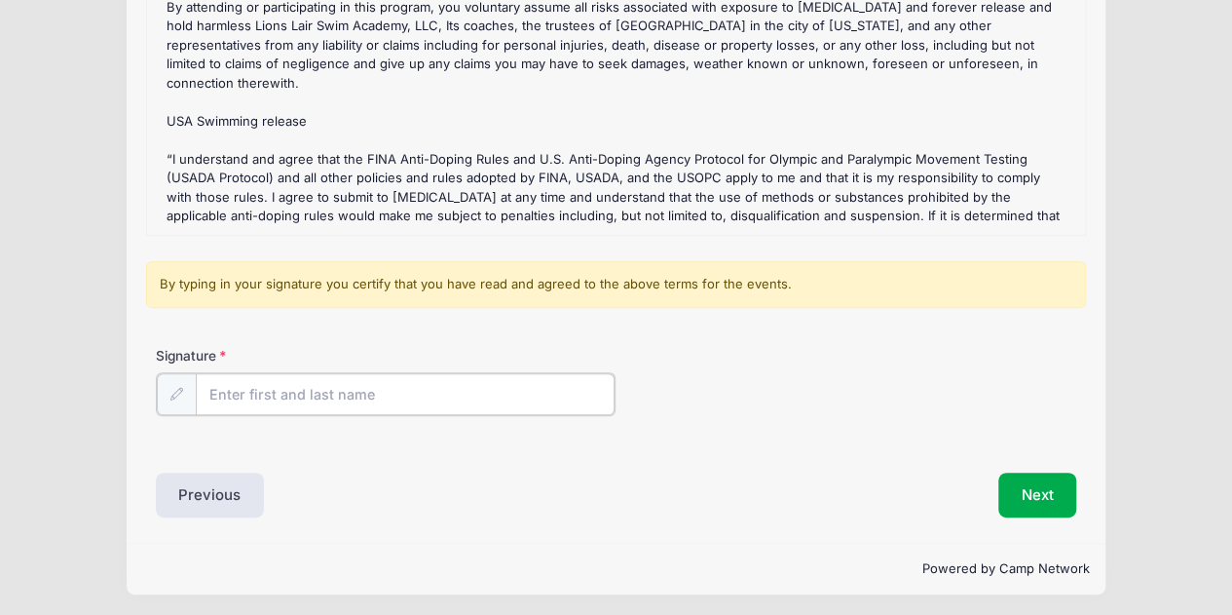
click at [428, 399] on input "Signature" at bounding box center [406, 394] width 420 height 42
type input "Koba Sebiskveradze"
click at [1047, 482] on button "Next" at bounding box center [1037, 492] width 79 height 45
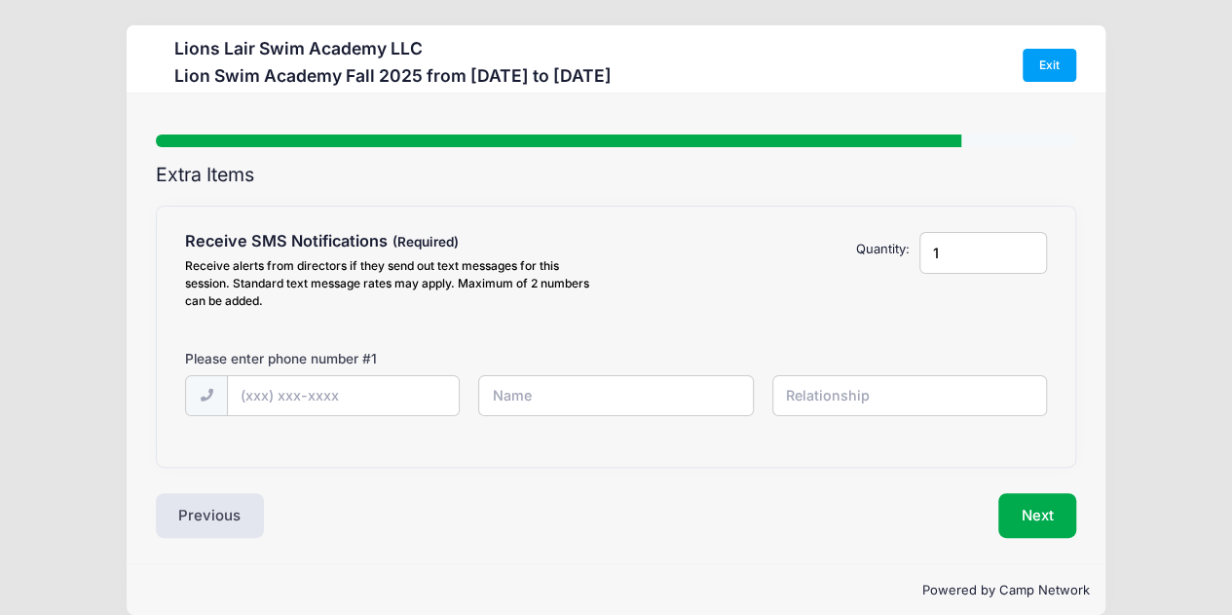
scroll to position [0, 0]
click at [0, 0] on input "text" at bounding box center [0, 0] width 0 height 0
type input "[PHONE_NUMBER]"
click at [0, 0] on input "text" at bounding box center [0, 0] width 0 height 0
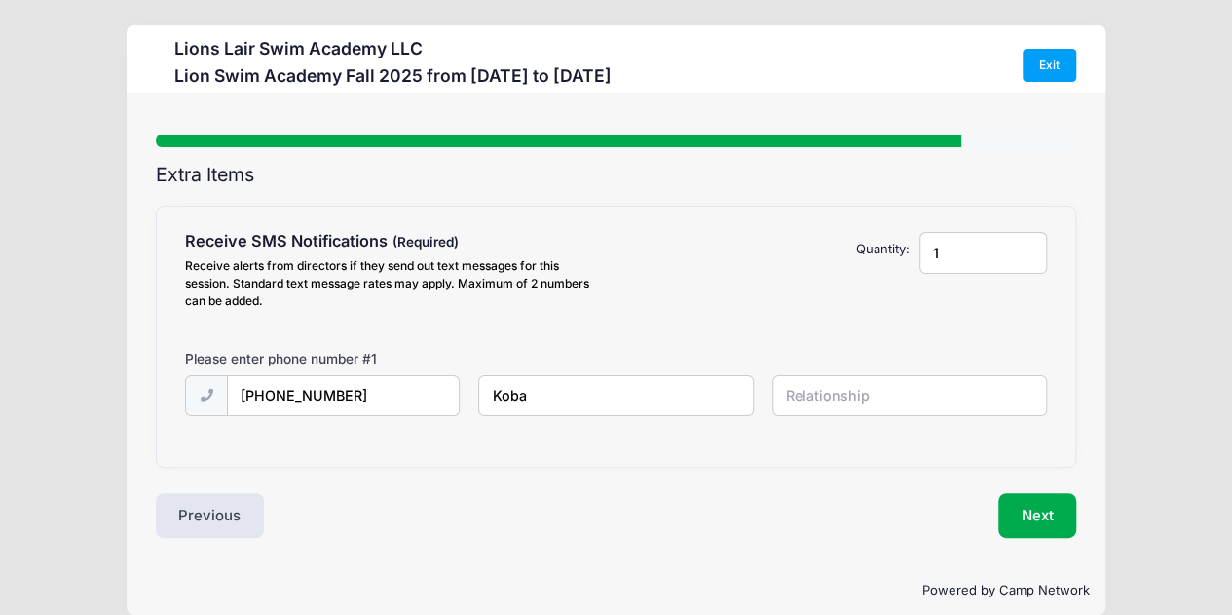
type input "Koba"
click at [0, 0] on input "text" at bounding box center [0, 0] width 0 height 0
type input "Father"
click at [1050, 523] on button "Next" at bounding box center [1037, 515] width 79 height 45
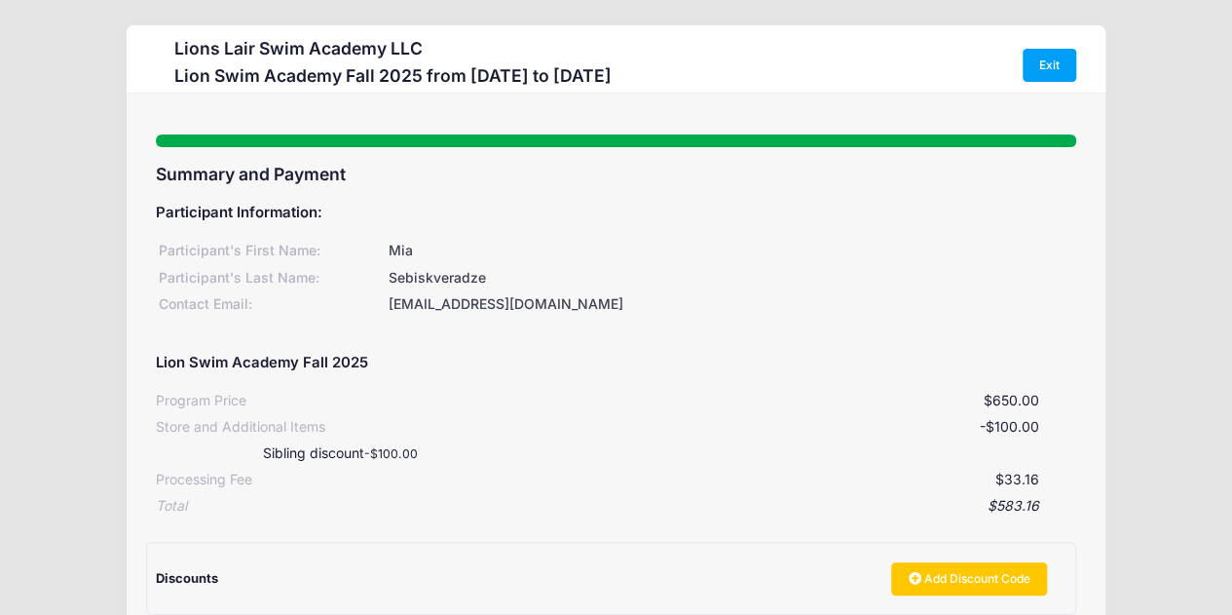
scroll to position [292, 0]
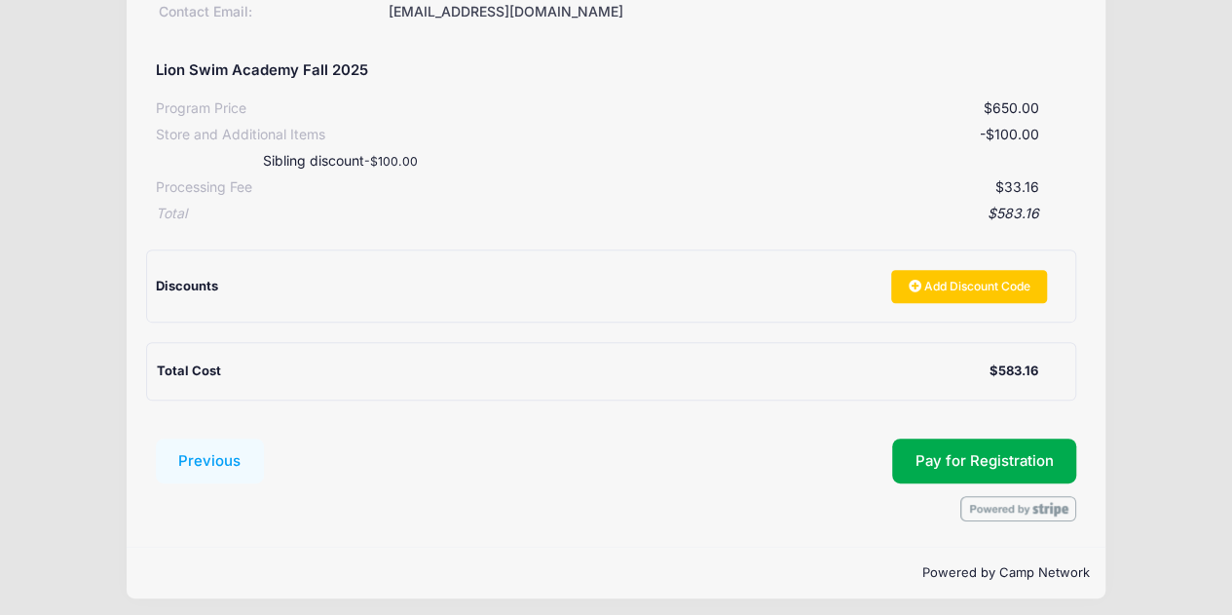
click at [995, 376] on div "$583.16" at bounding box center [1013, 370] width 49 height 19
click at [996, 371] on div "$583.16" at bounding box center [1013, 370] width 49 height 19
click at [953, 371] on div "Total Cost" at bounding box center [573, 370] width 833 height 19
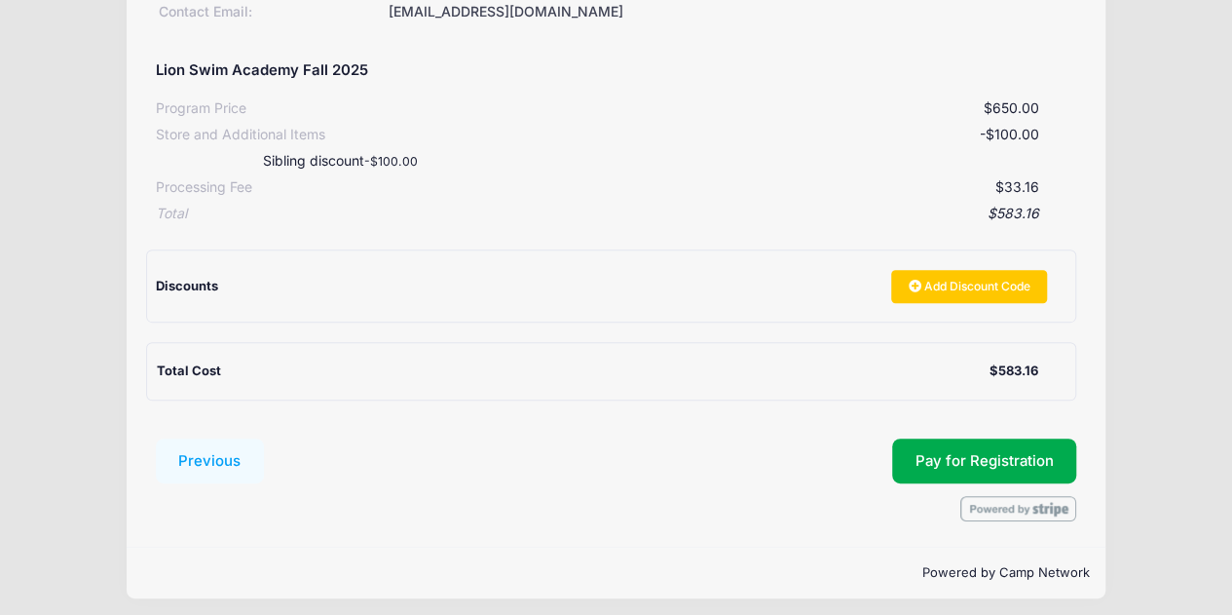
click at [1049, 373] on div "Total Cost $583.16" at bounding box center [616, 370] width 919 height 19
click at [940, 463] on span "Pay for Registration" at bounding box center [985, 461] width 138 height 18
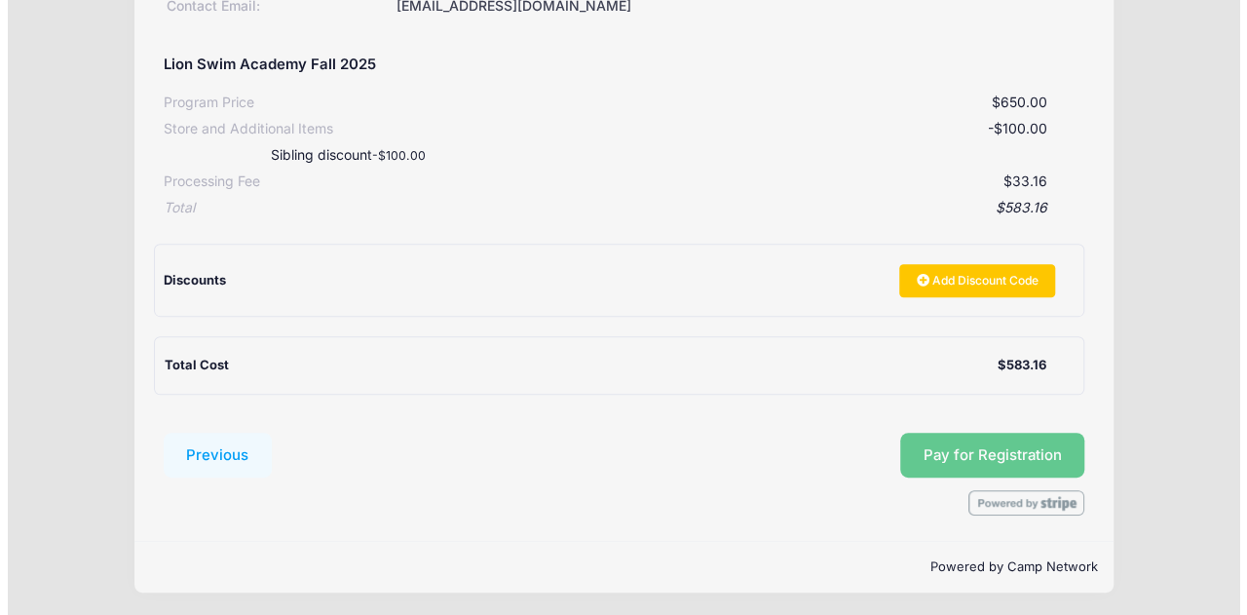
scroll to position [299, 0]
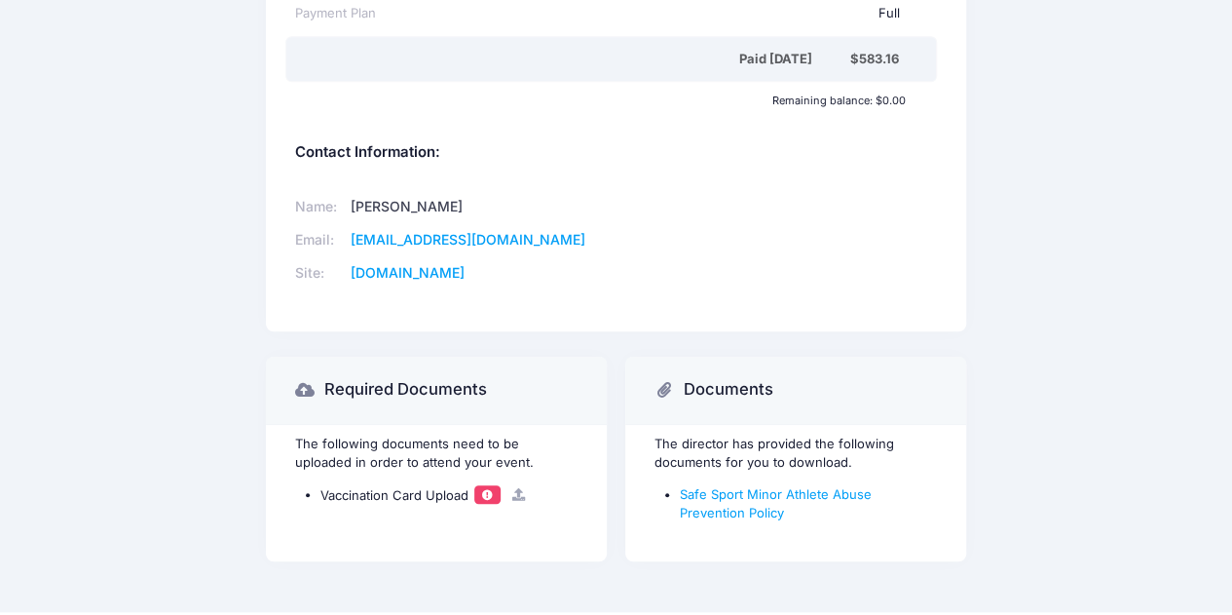
scroll to position [714, 0]
